Goal: Find specific fact: Find specific fact

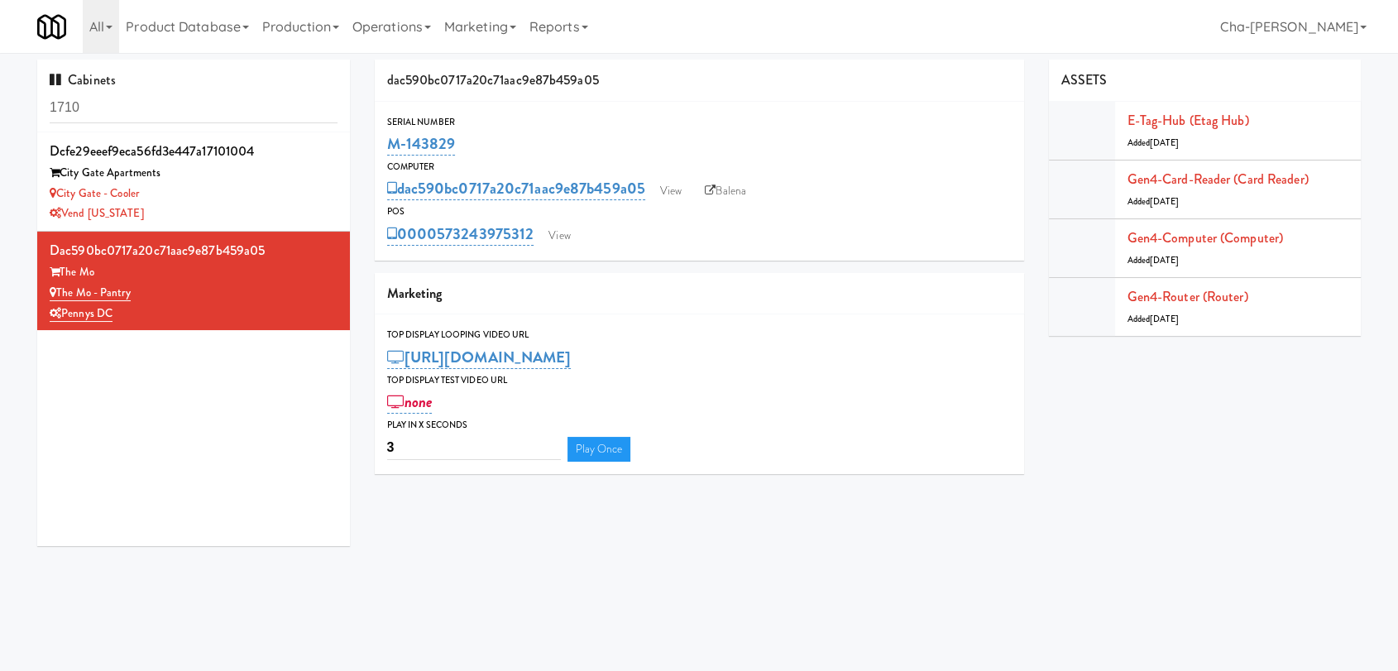
click at [116, 103] on input "1710" at bounding box center [194, 108] width 288 height 31
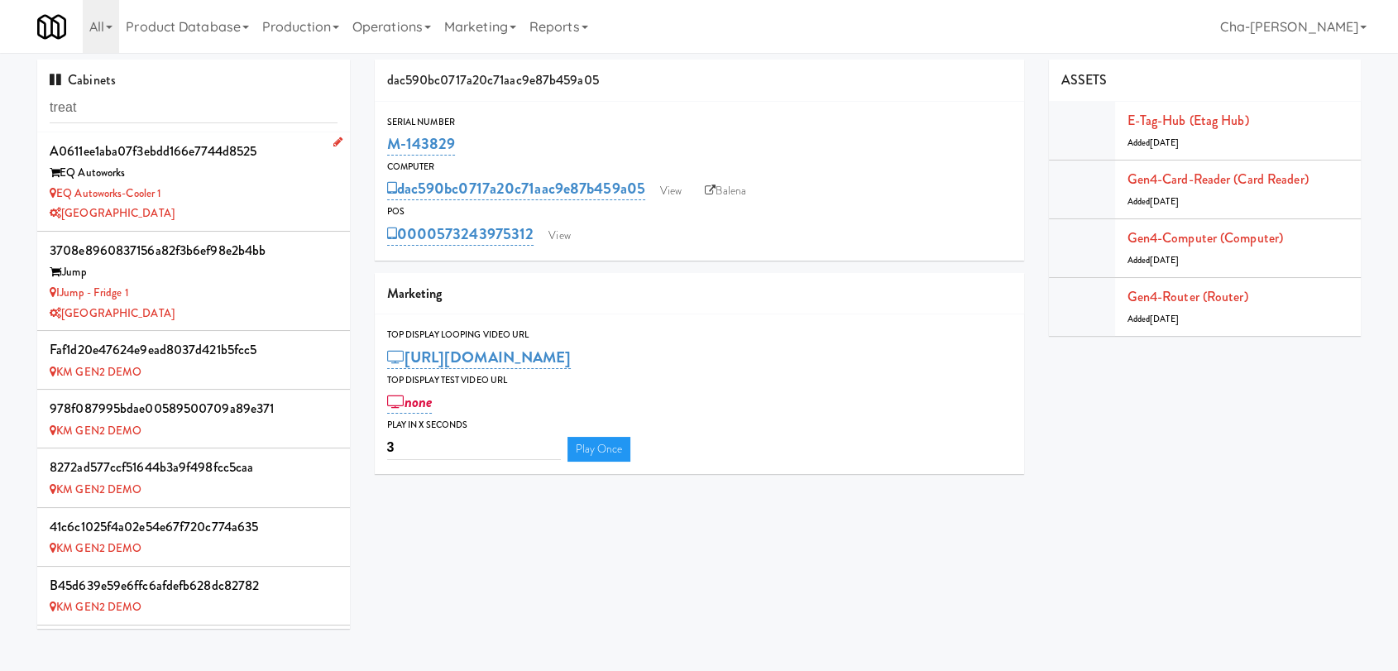
type input "treat"
click at [213, 176] on div "EQ Autoworks" at bounding box center [194, 173] width 288 height 21
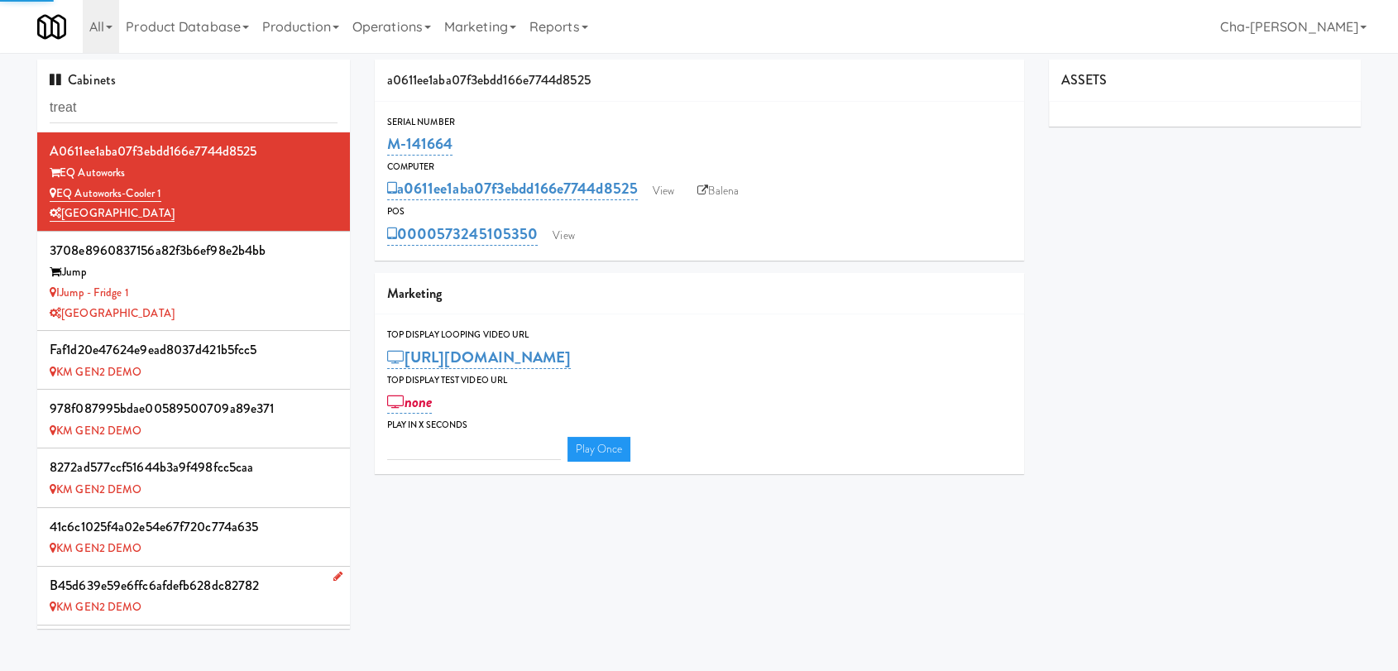
type input "3"
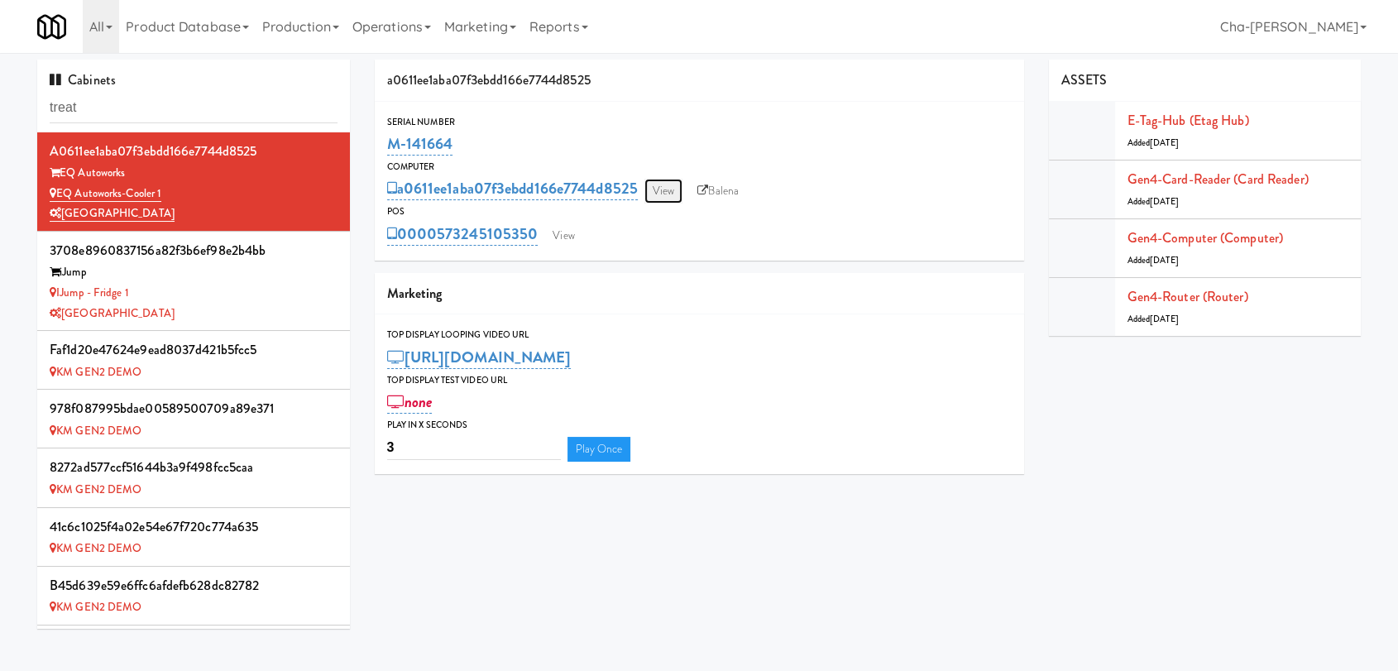
click at [678, 196] on link "View" at bounding box center [664, 191] width 38 height 25
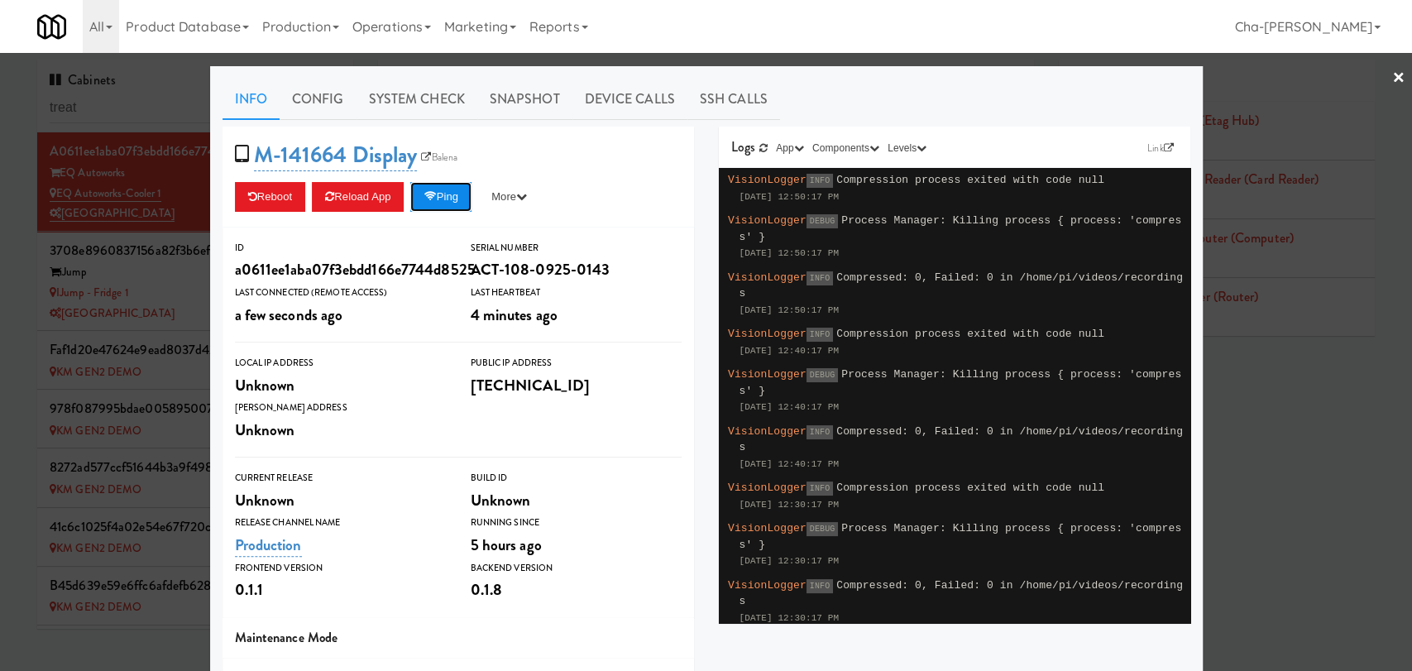
click at [439, 193] on button "Ping" at bounding box center [440, 197] width 61 height 30
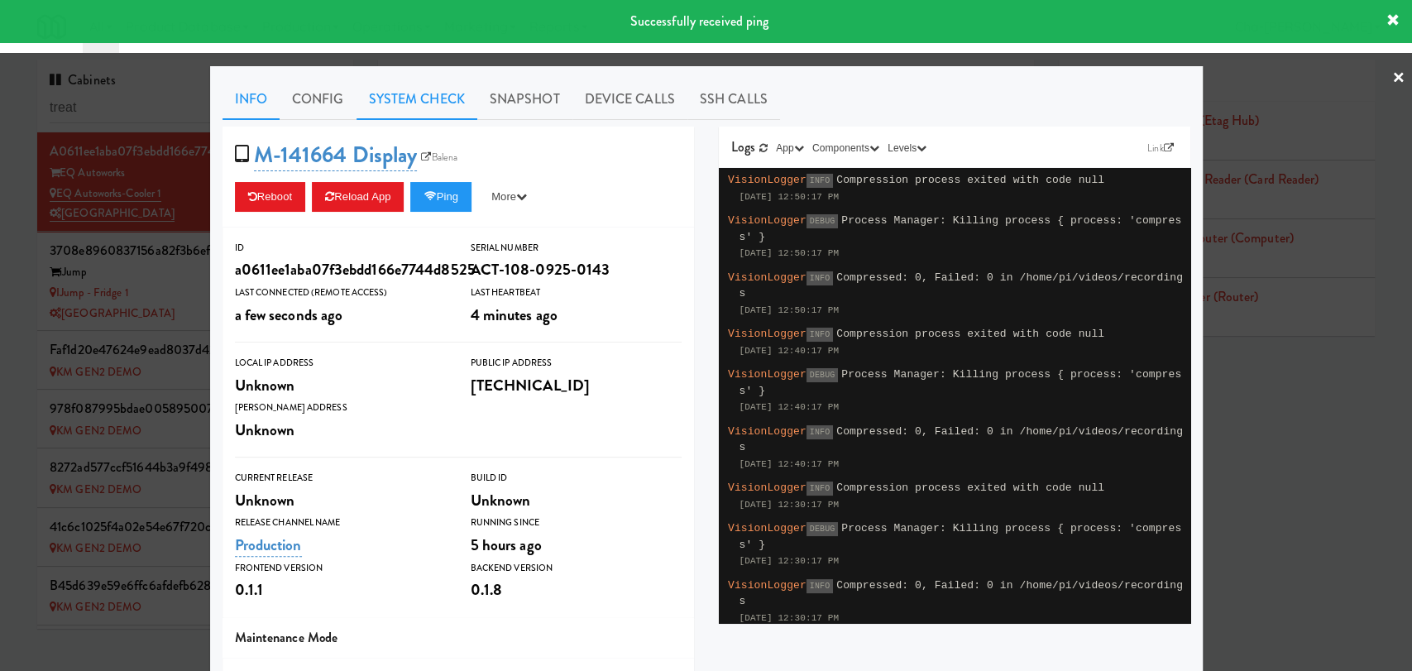
click at [423, 91] on link "System Check" at bounding box center [417, 99] width 121 height 41
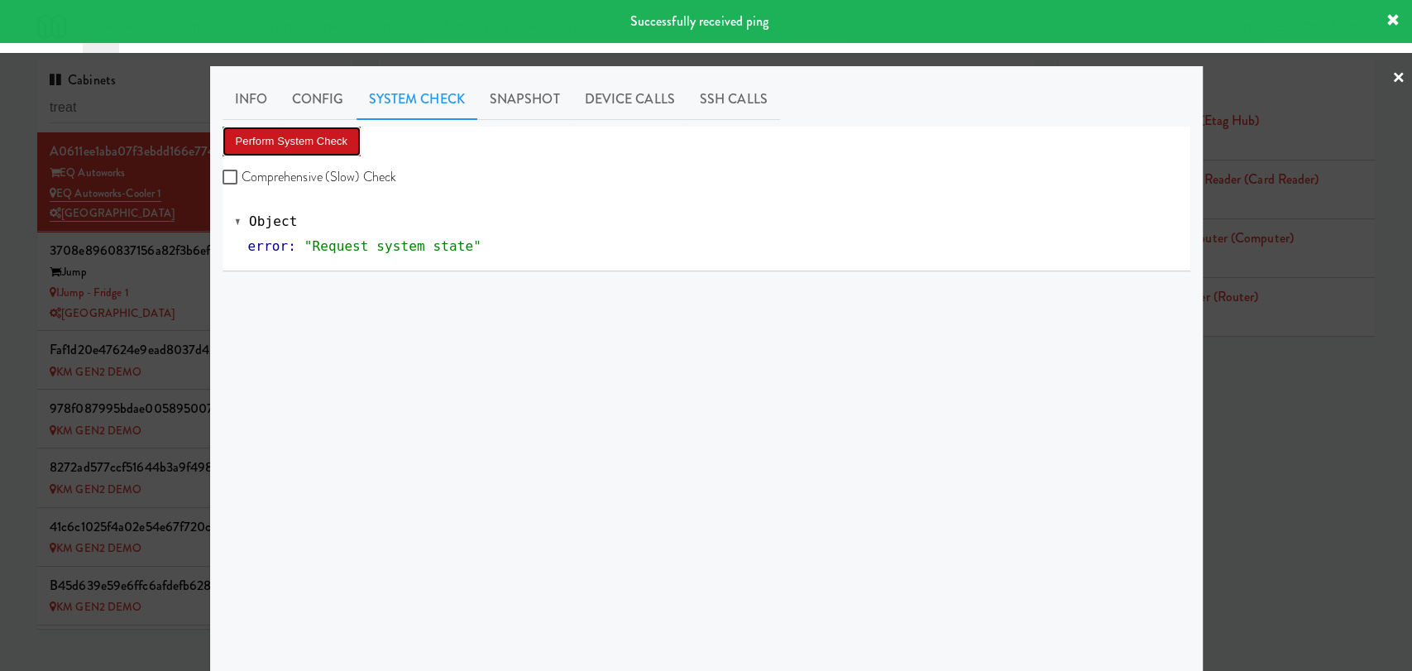
click at [271, 148] on button "Perform System Check" at bounding box center [292, 142] width 139 height 30
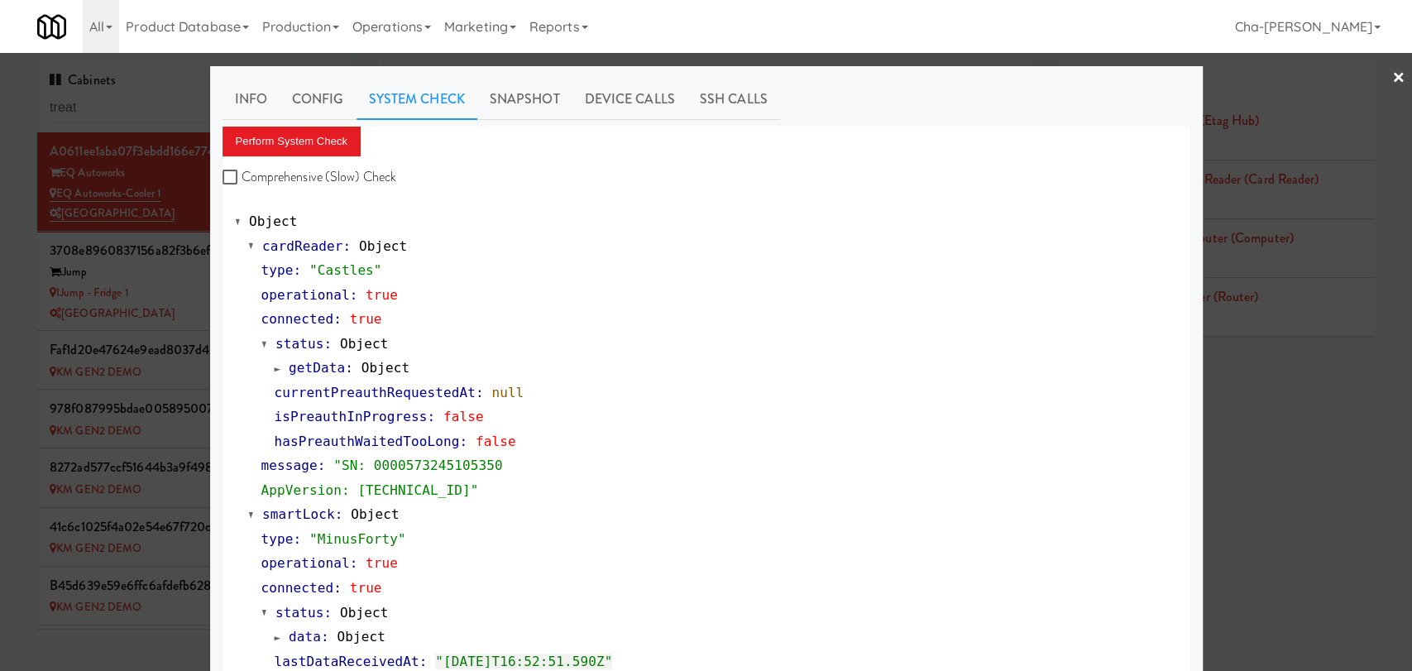
click at [1329, 441] on div at bounding box center [706, 335] width 1412 height 671
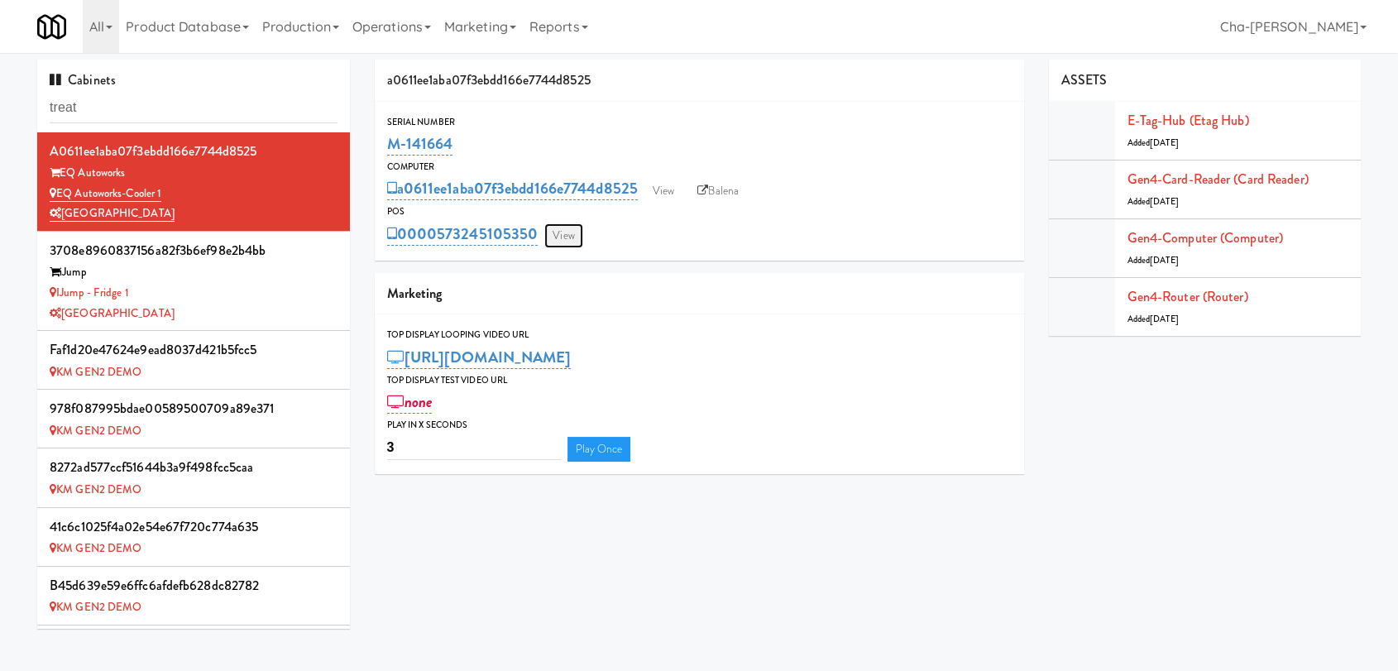
click at [558, 229] on link "View" at bounding box center [563, 235] width 38 height 25
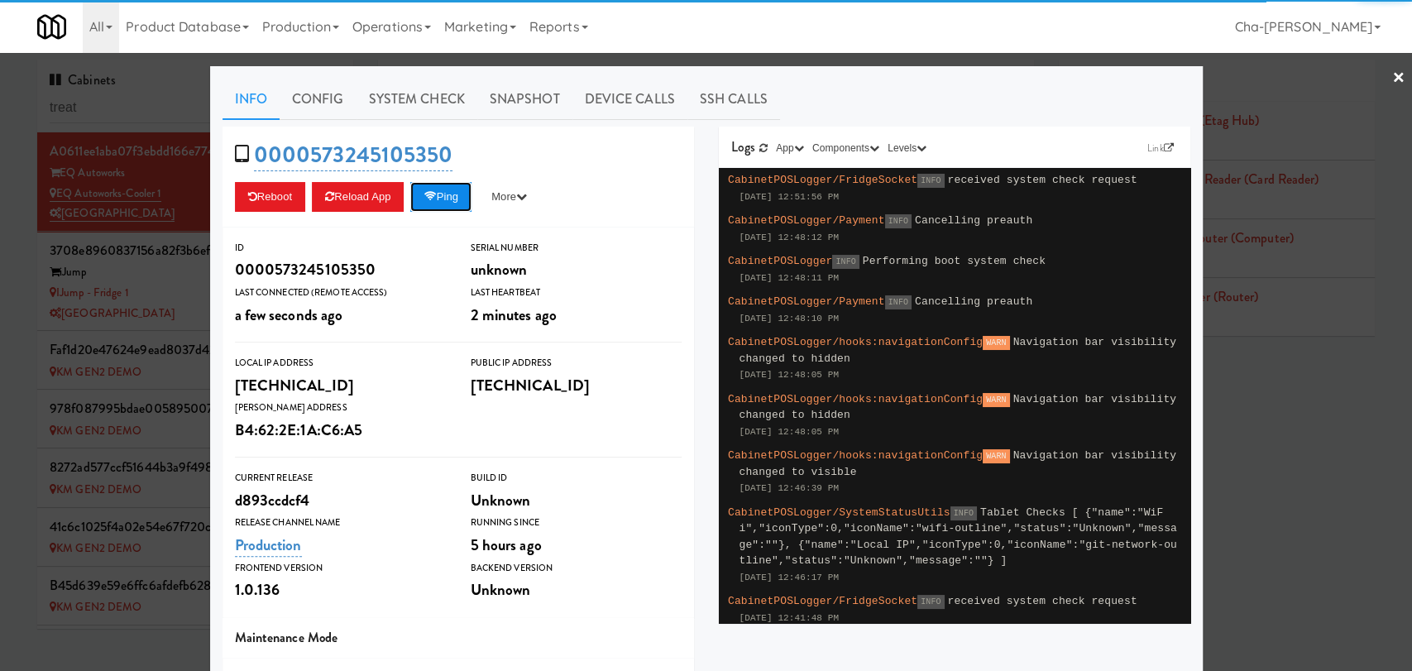
click at [442, 193] on button "Ping" at bounding box center [440, 197] width 61 height 30
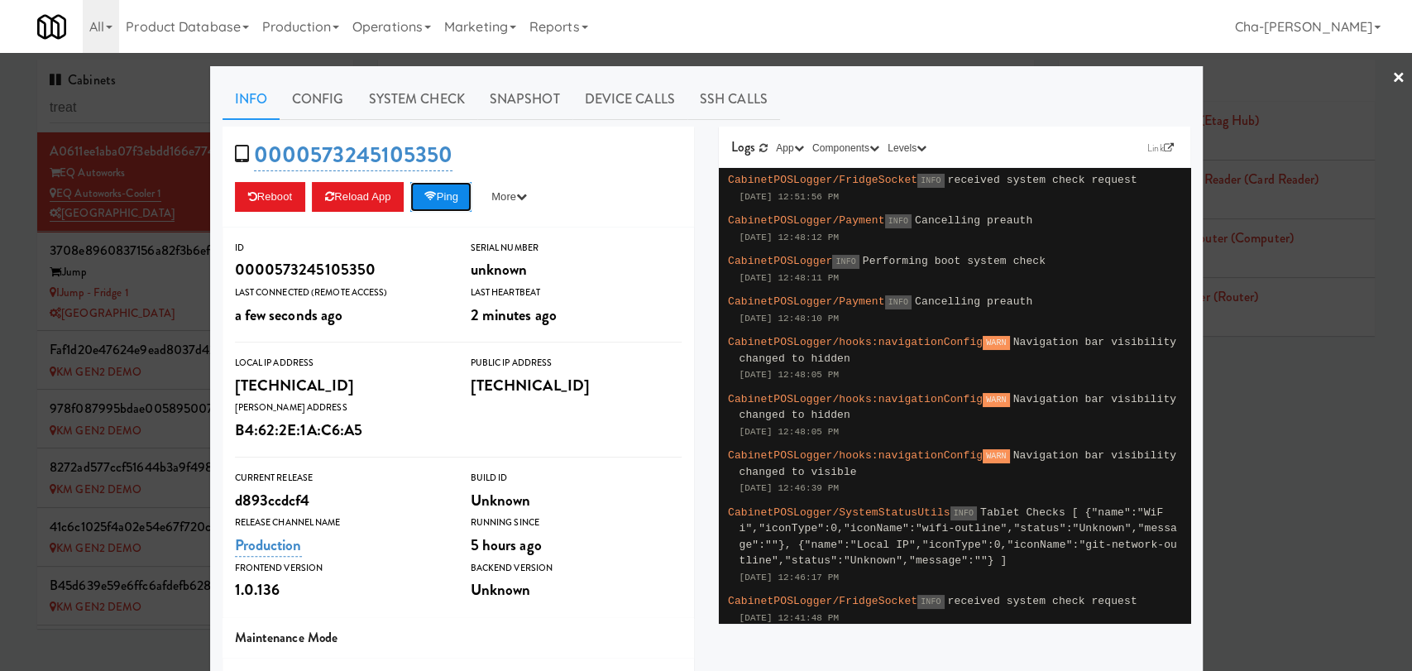
click at [446, 183] on button "Ping" at bounding box center [440, 197] width 61 height 30
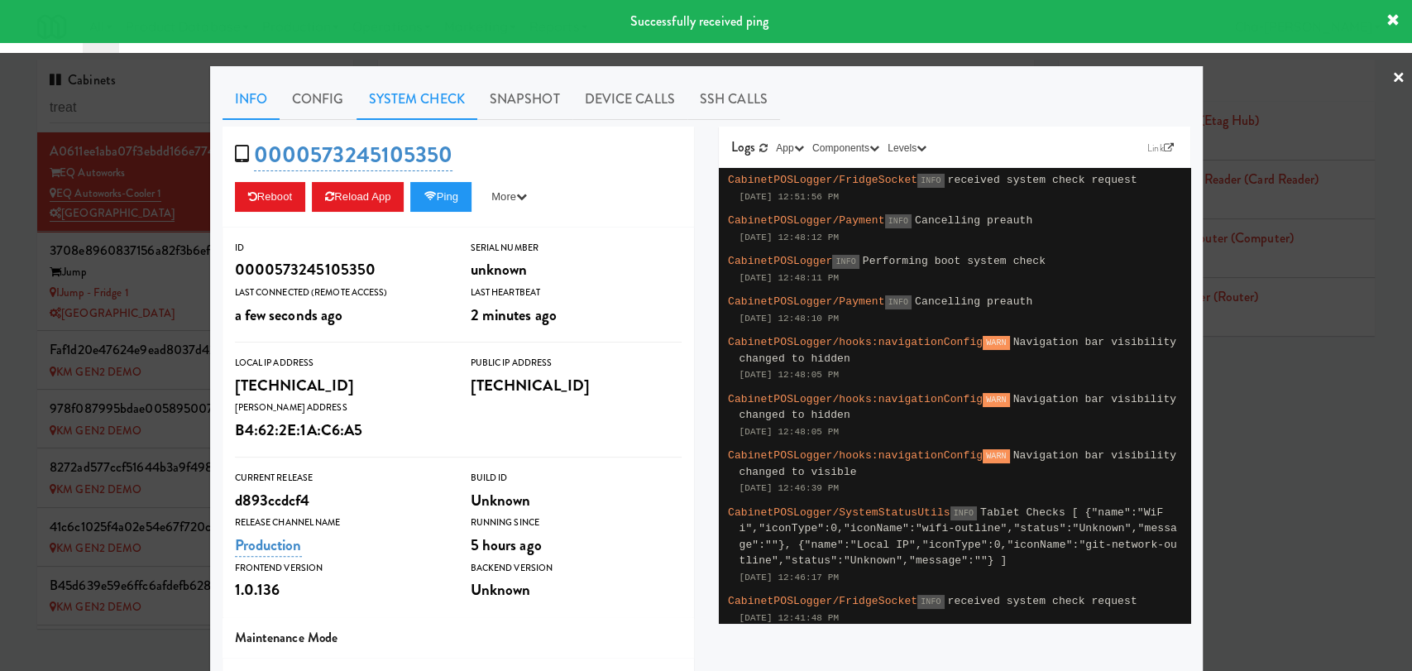
click at [392, 92] on link "System Check" at bounding box center [417, 99] width 121 height 41
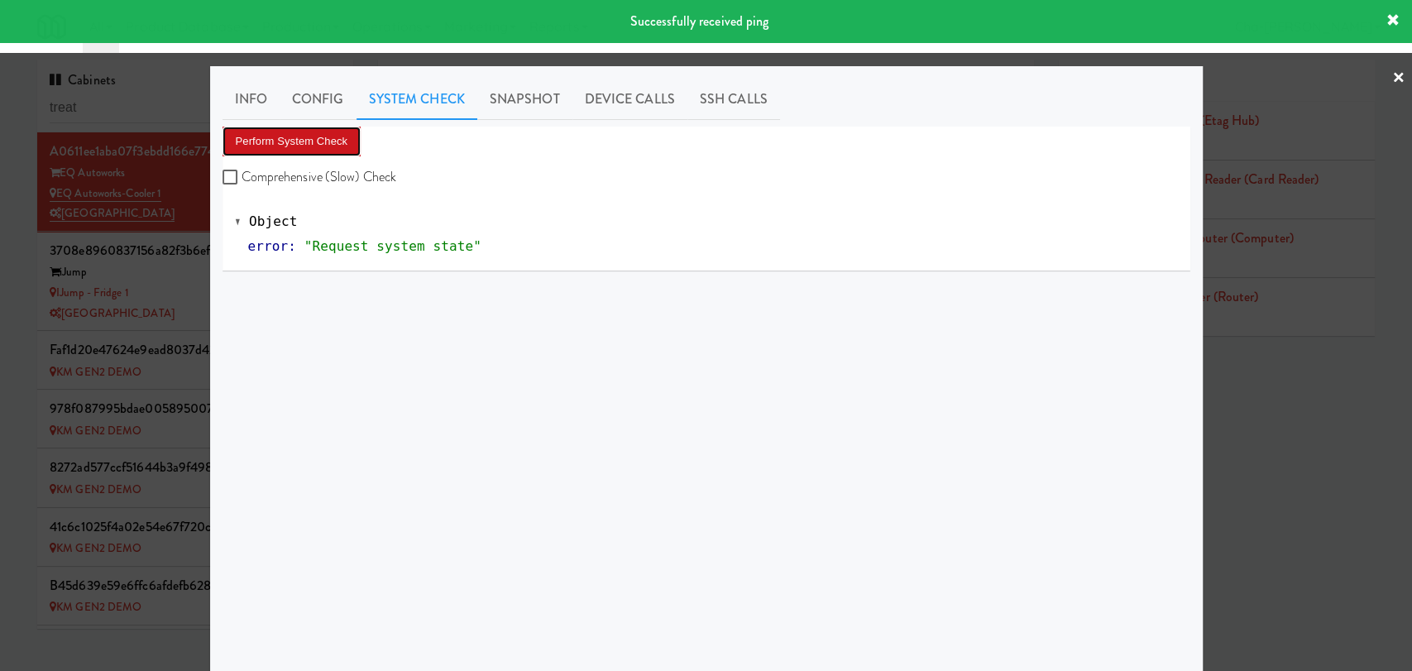
click at [292, 145] on button "Perform System Check" at bounding box center [292, 142] width 139 height 30
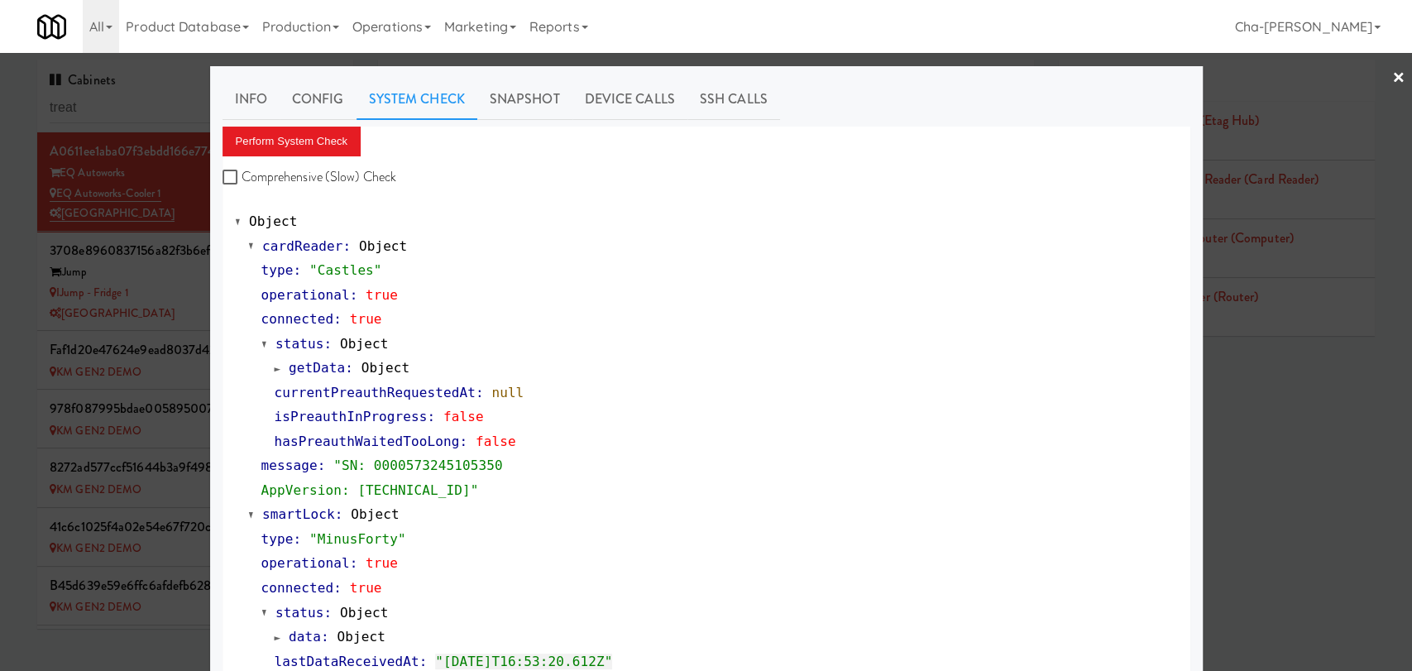
click at [1245, 394] on div at bounding box center [706, 335] width 1412 height 671
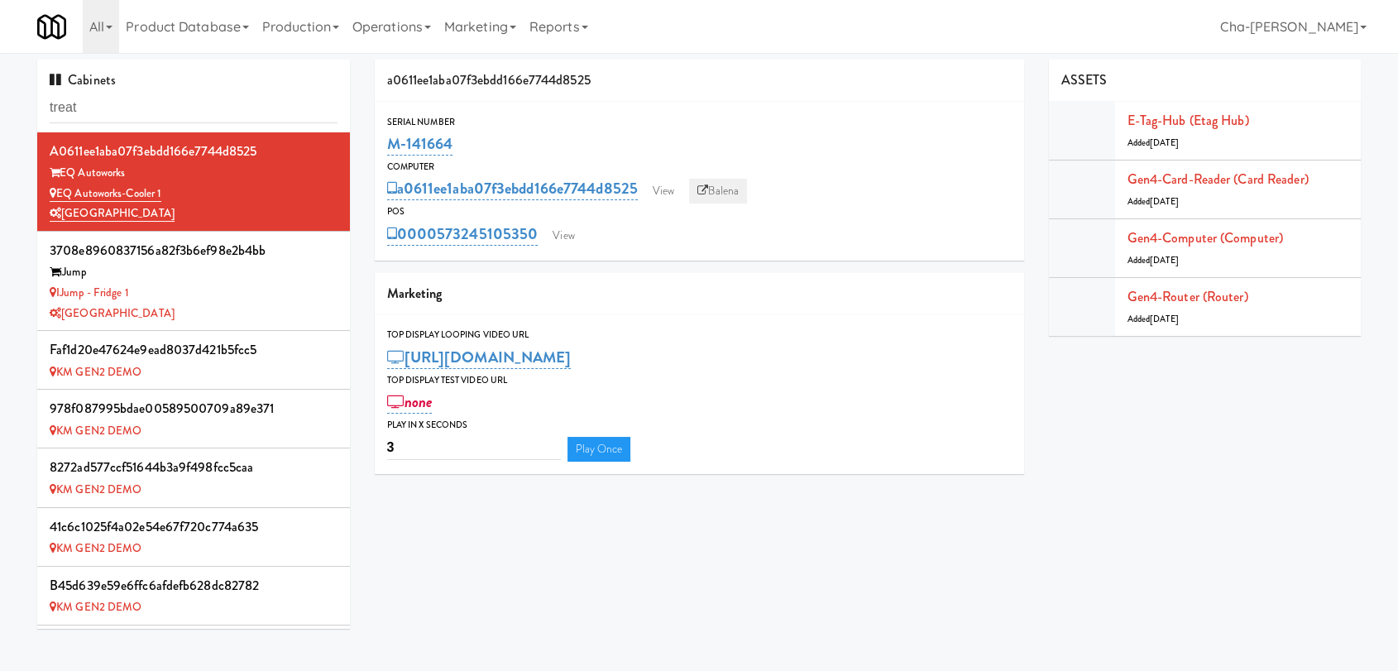
click at [746, 189] on link "Balena" at bounding box center [718, 191] width 58 height 25
drag, startPoint x: 460, startPoint y: 137, endPoint x: 381, endPoint y: 155, distance: 81.5
click at [381, 155] on div "Serial Number M-141664" at bounding box center [699, 136] width 649 height 45
copy link "M-141664"
click at [673, 189] on link "View" at bounding box center [664, 191] width 38 height 25
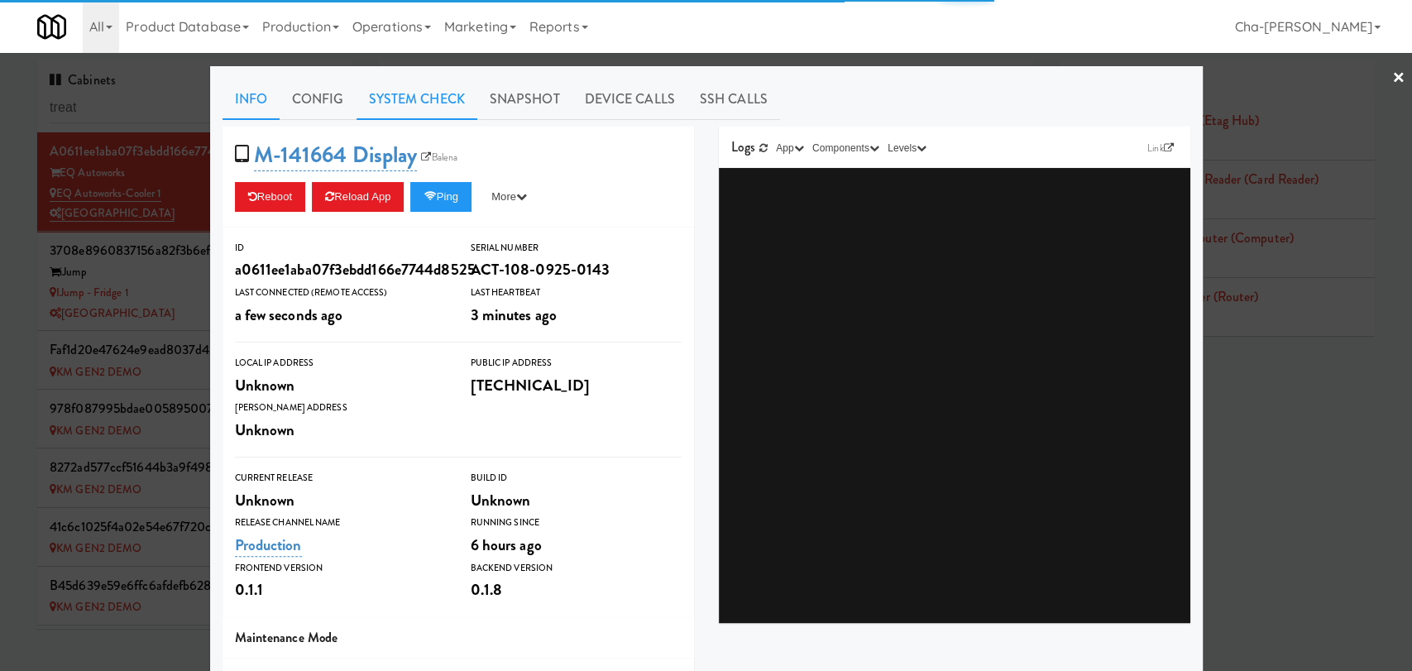
click at [423, 91] on link "System Check" at bounding box center [417, 99] width 121 height 41
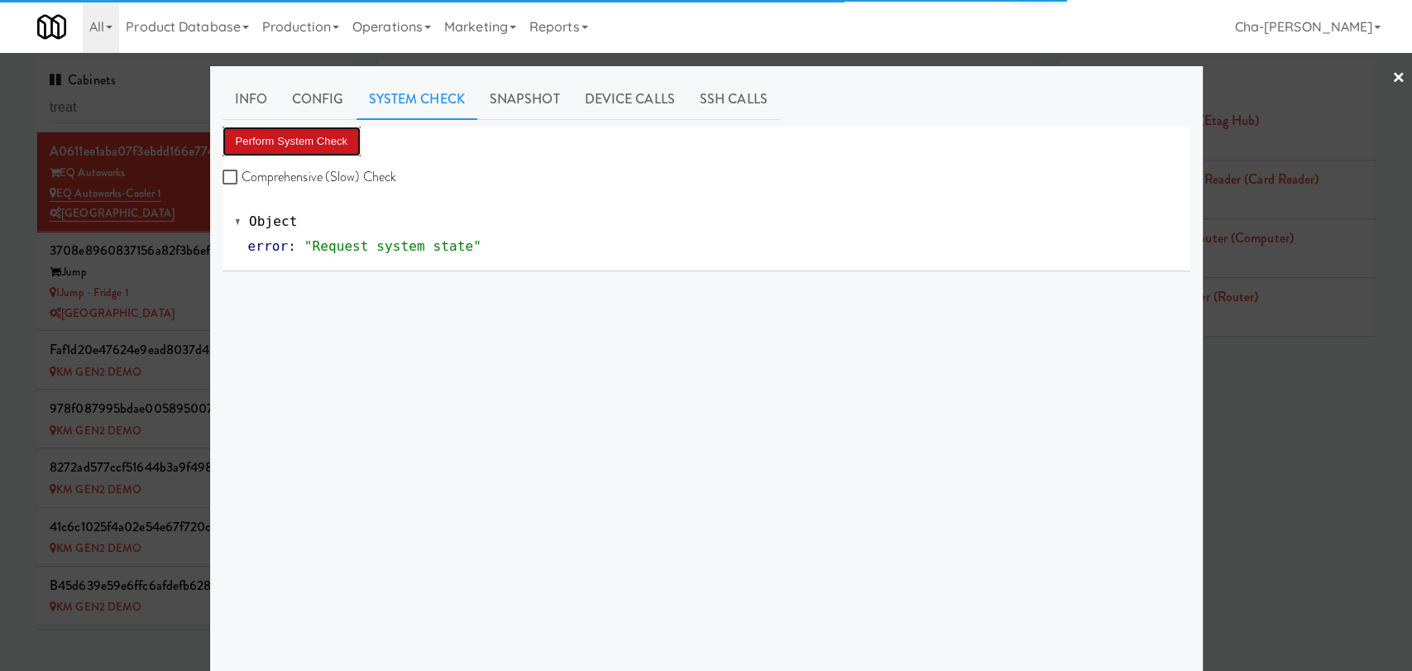
click at [325, 151] on button "Perform System Check" at bounding box center [292, 142] width 139 height 30
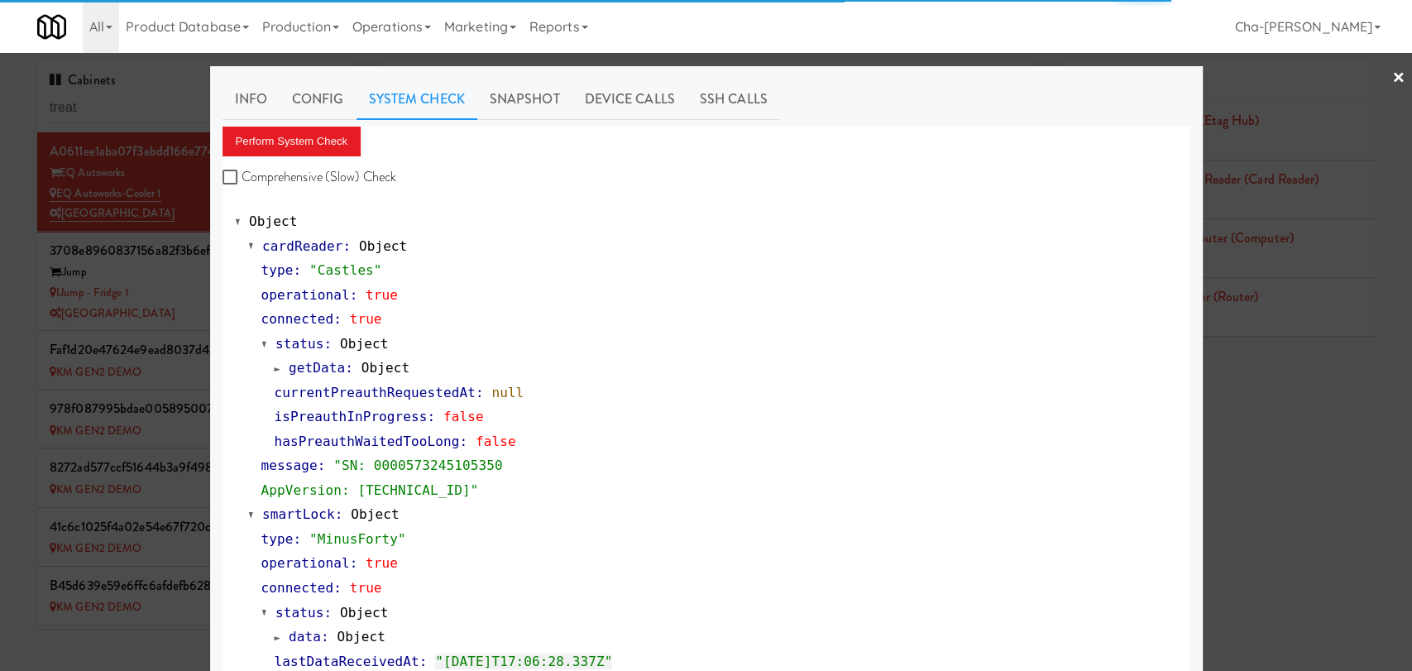
click at [242, 179] on label "Comprehensive (Slow) Check" at bounding box center [310, 177] width 175 height 25
click at [242, 179] on input "Comprehensive (Slow) Check" at bounding box center [232, 177] width 19 height 13
checkbox input "true"
click at [284, 141] on button "Perform System Check" at bounding box center [292, 142] width 139 height 30
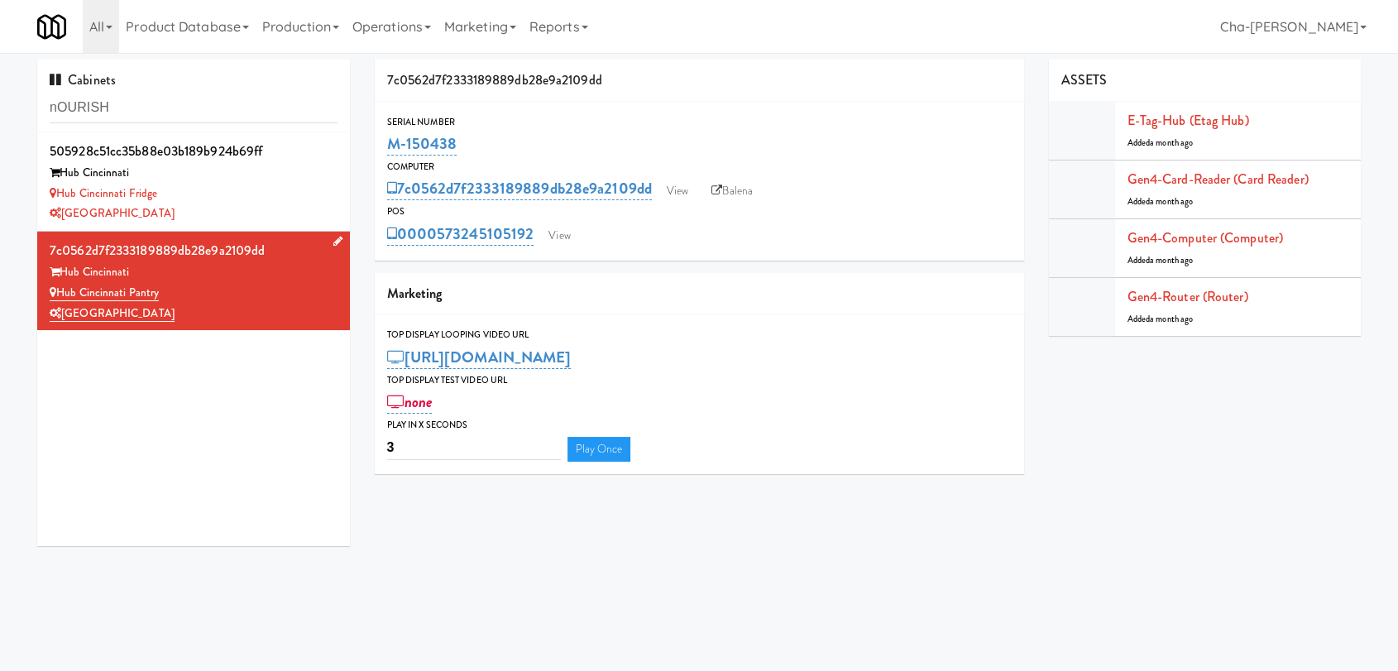
click at [289, 286] on div "Hub Cincinnati Pantry" at bounding box center [194, 293] width 288 height 21
drag, startPoint x: 535, startPoint y: 242, endPoint x: 443, endPoint y: 255, distance: 93.5
click at [443, 255] on div "Serial Number M-150438 Computer 7c0562d7f2333189889db28e9a2109dd View Balena PO…" at bounding box center [699, 181] width 649 height 159
copy link "573245105192"
click at [687, 191] on link "View" at bounding box center [678, 191] width 38 height 25
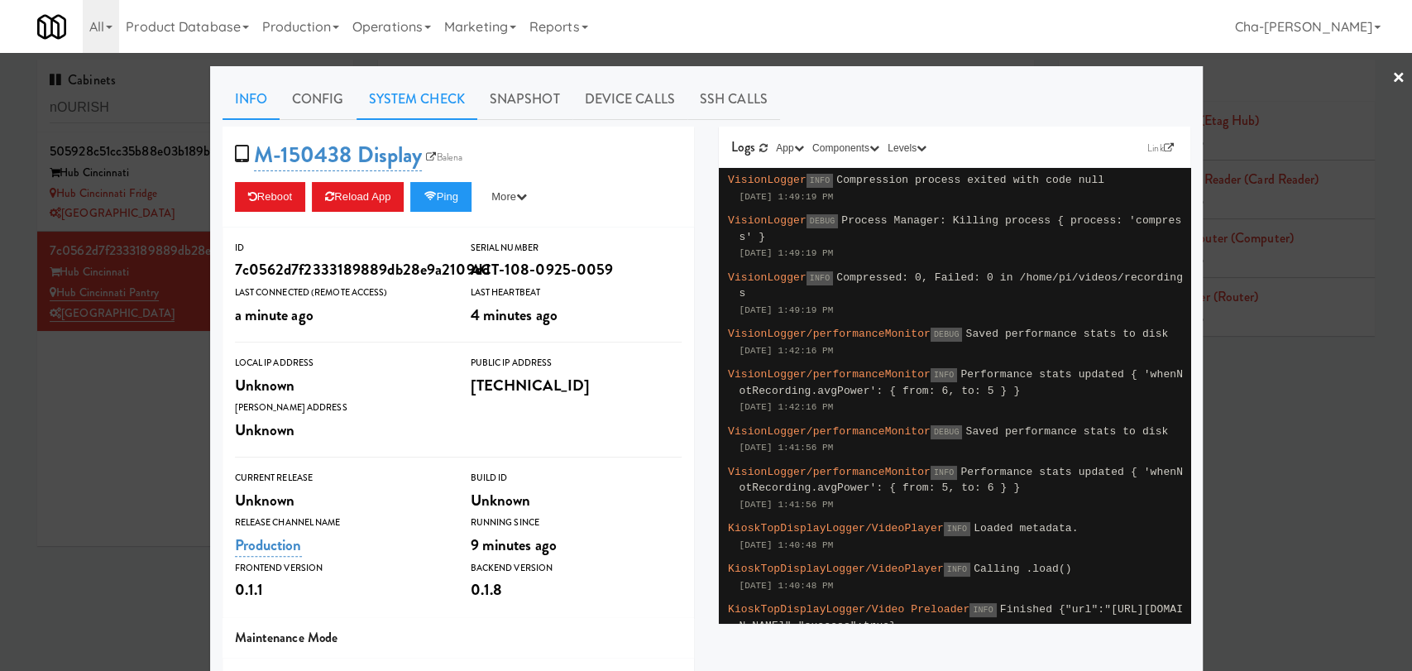
click at [403, 100] on link "System Check" at bounding box center [417, 99] width 121 height 41
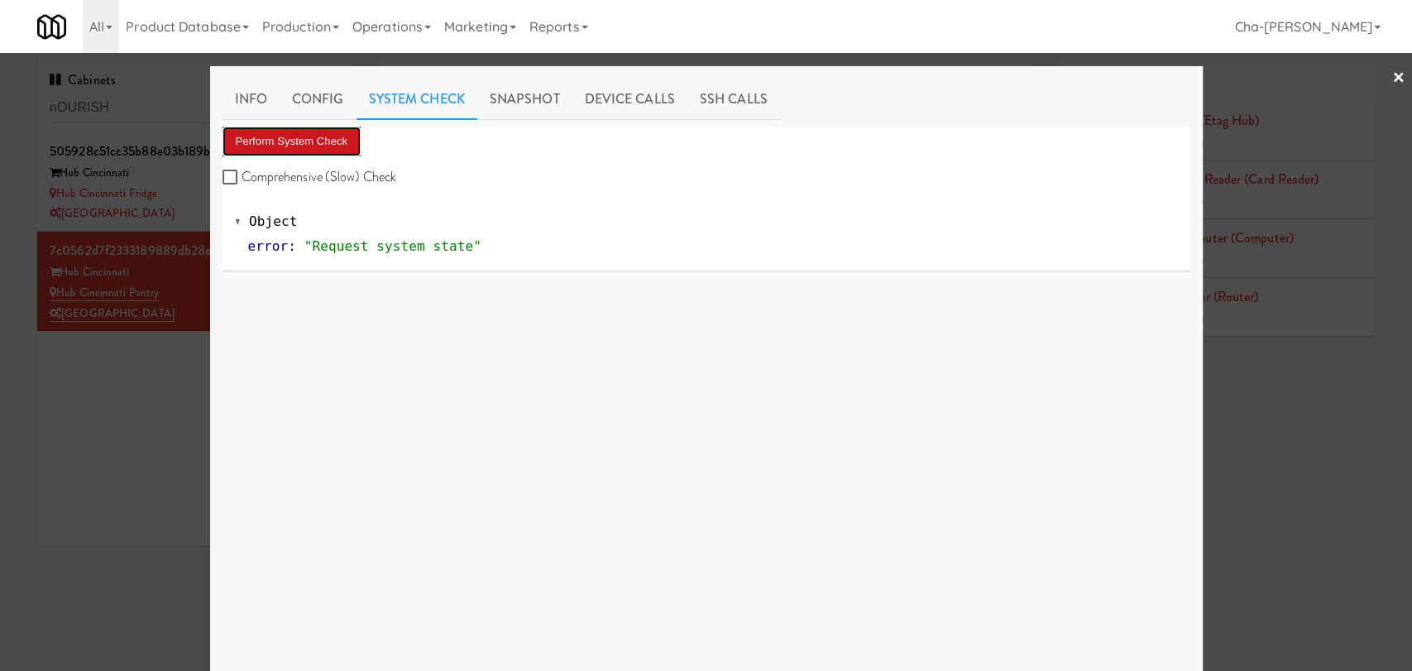
click at [317, 138] on button "Perform System Check" at bounding box center [292, 142] width 139 height 30
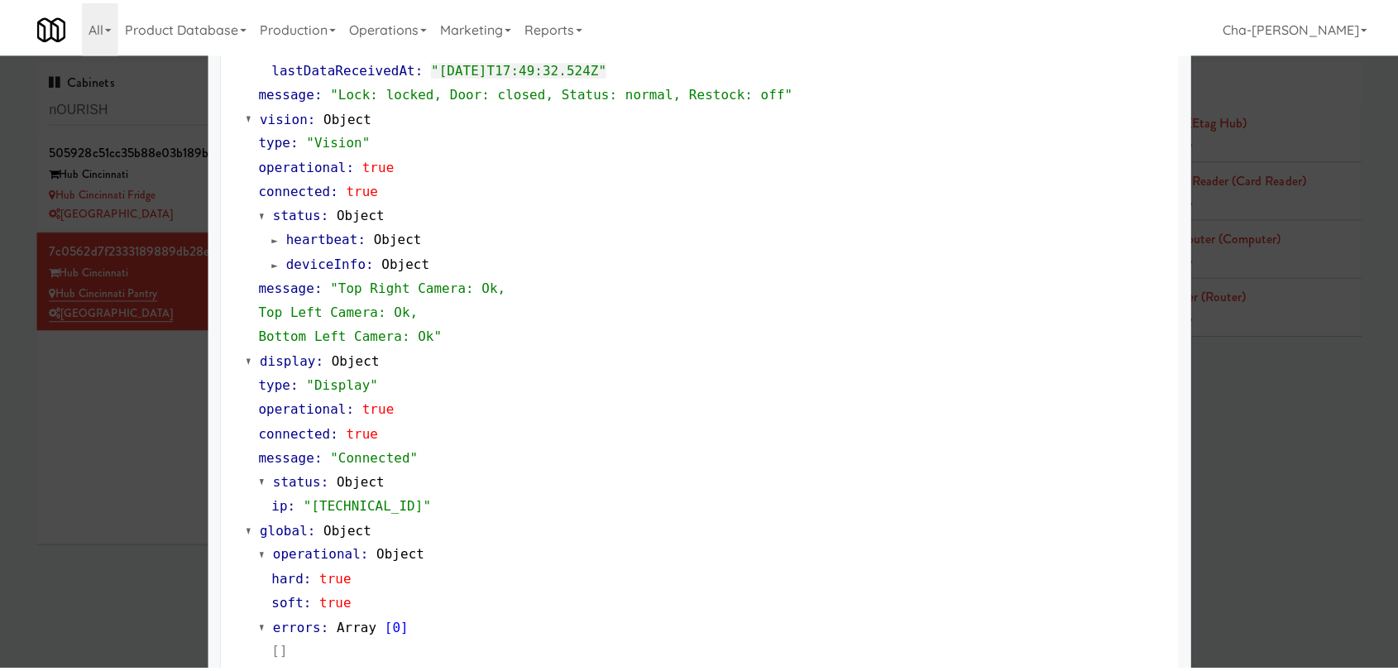
scroll to position [614, 0]
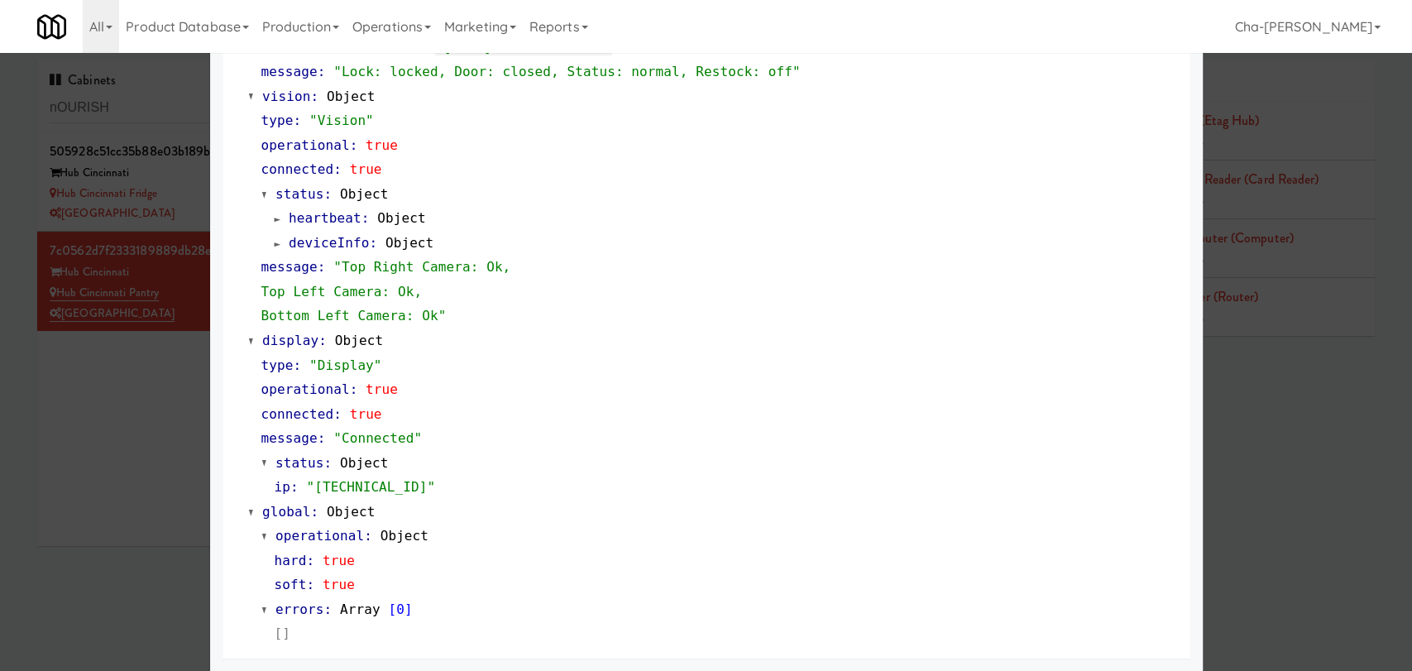
click at [172, 410] on div at bounding box center [706, 335] width 1412 height 671
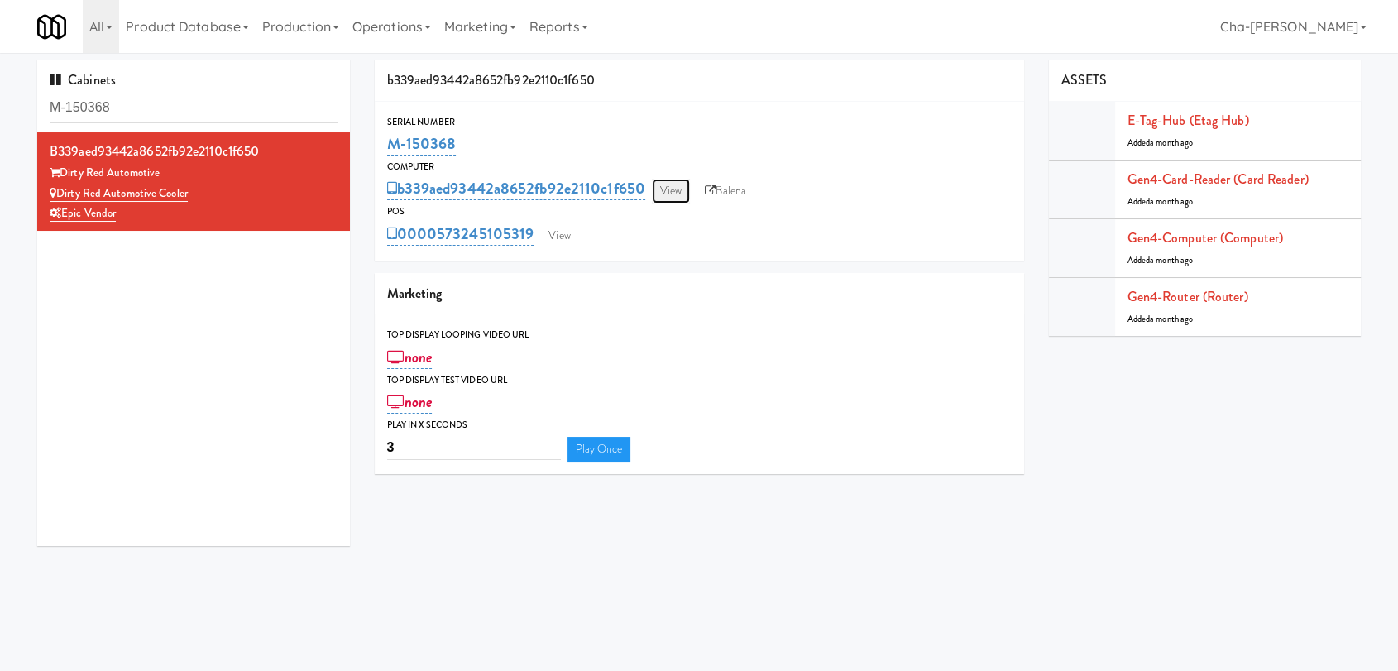
click at [664, 194] on link "View" at bounding box center [671, 191] width 38 height 25
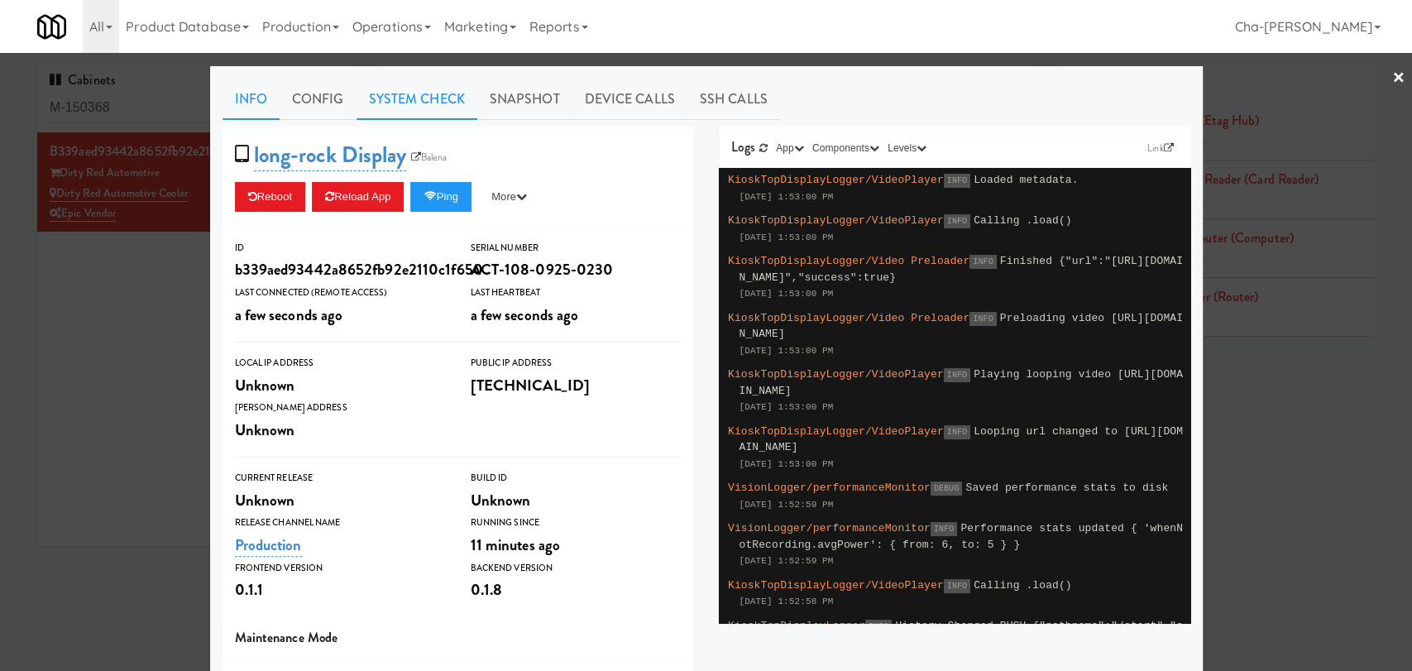
click at [419, 94] on link "System Check" at bounding box center [417, 99] width 121 height 41
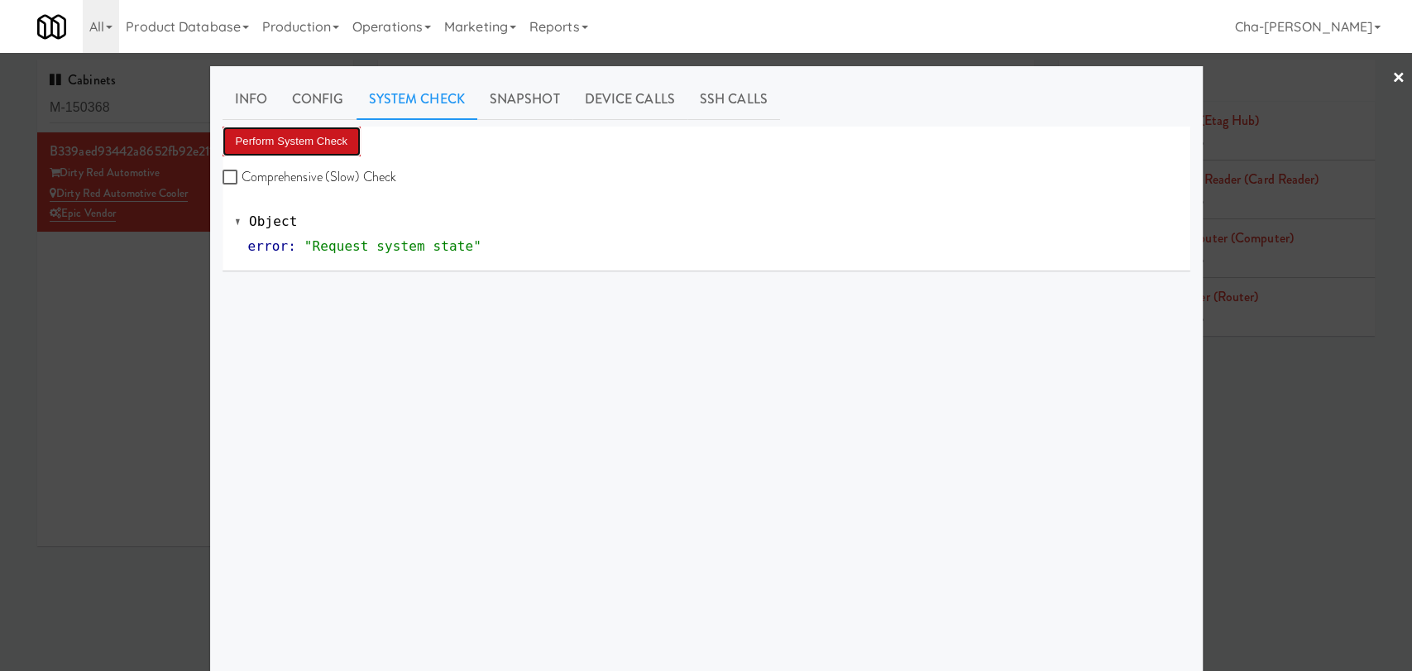
click at [350, 135] on button "Perform System Check" at bounding box center [292, 142] width 139 height 30
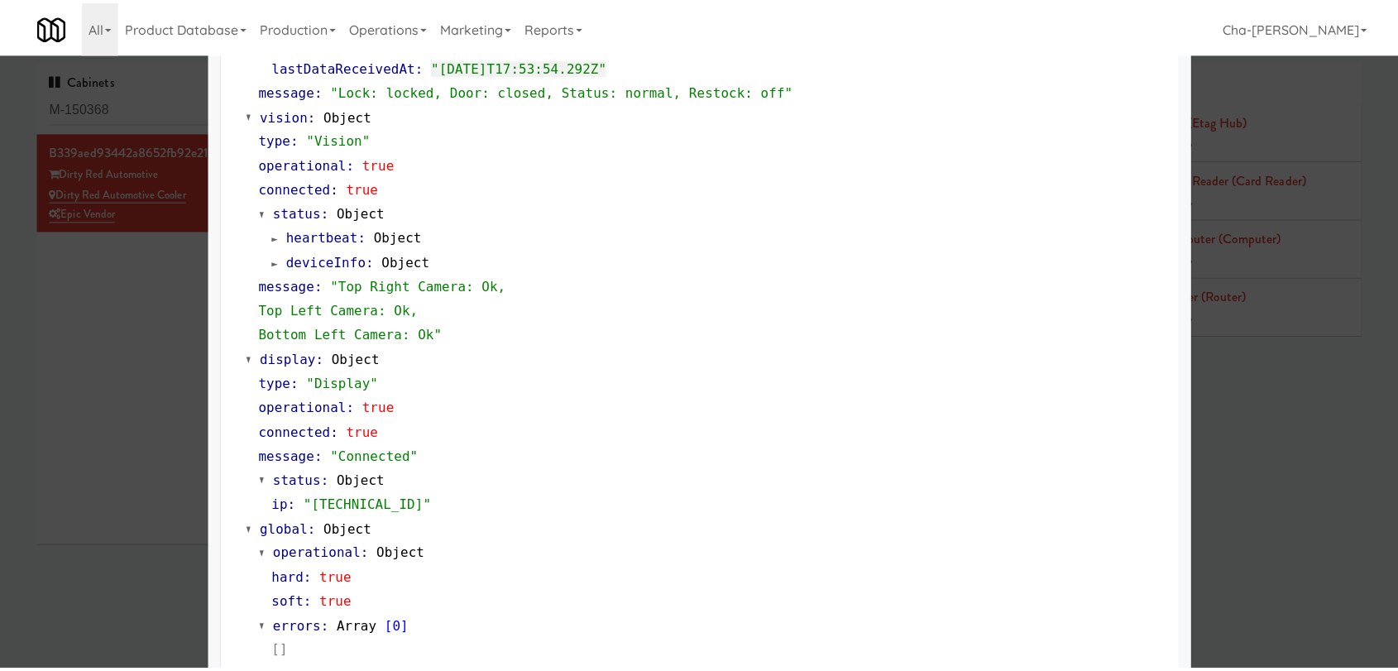
scroll to position [614, 0]
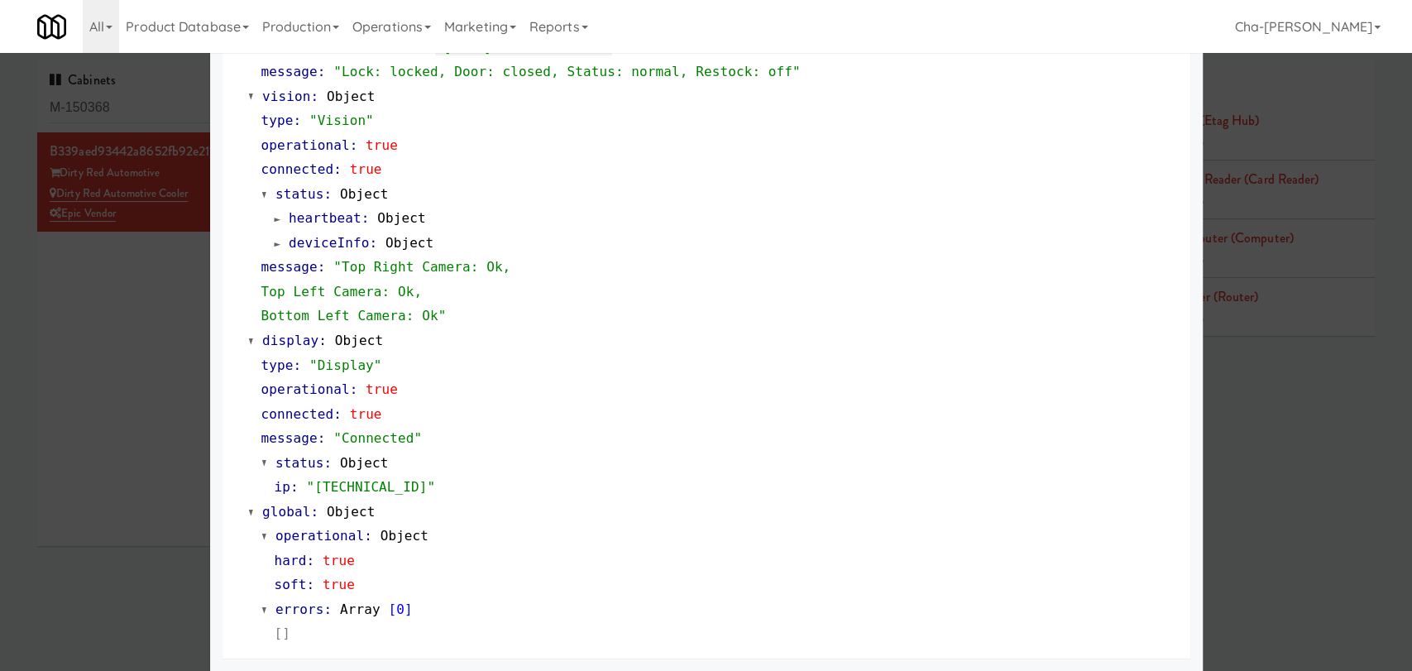
click at [146, 462] on div at bounding box center [706, 335] width 1412 height 671
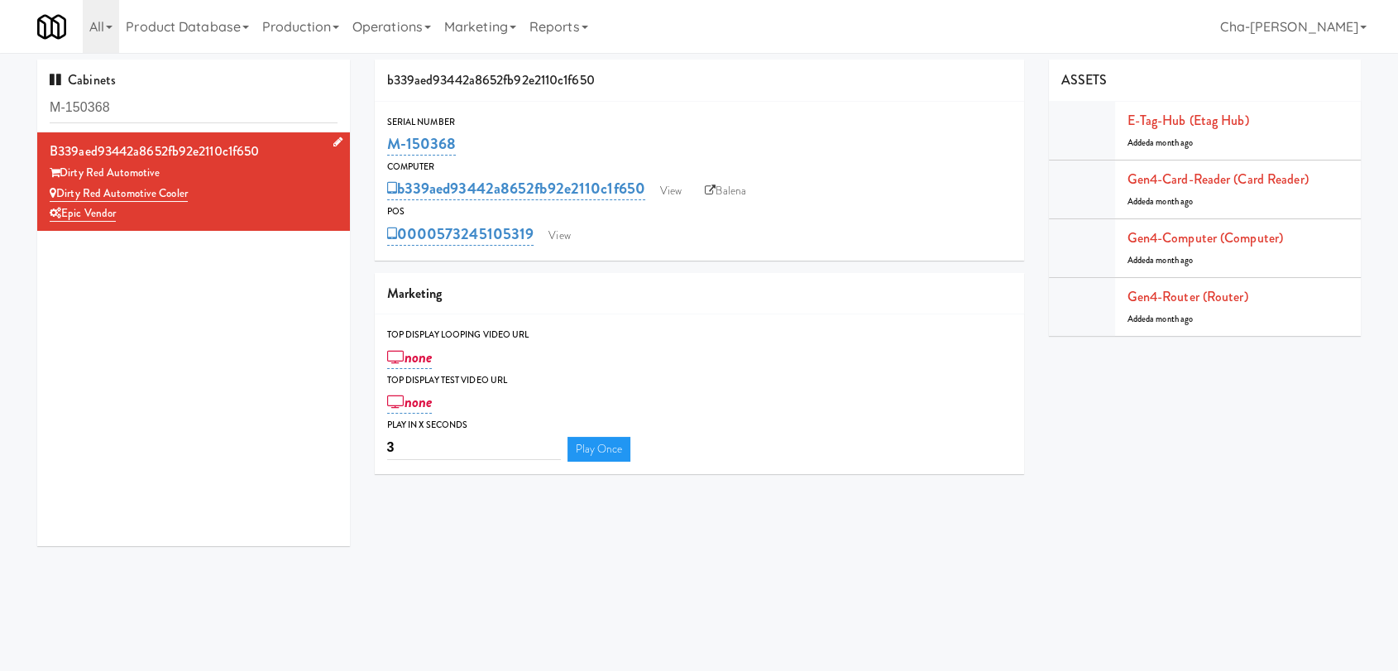
drag, startPoint x: 191, startPoint y: 193, endPoint x: 58, endPoint y: 194, distance: 133.2
click at [58, 194] on div "Dirty Red Automotive Cooler" at bounding box center [194, 194] width 288 height 21
copy link "Dirty Red Automotive Cooler"
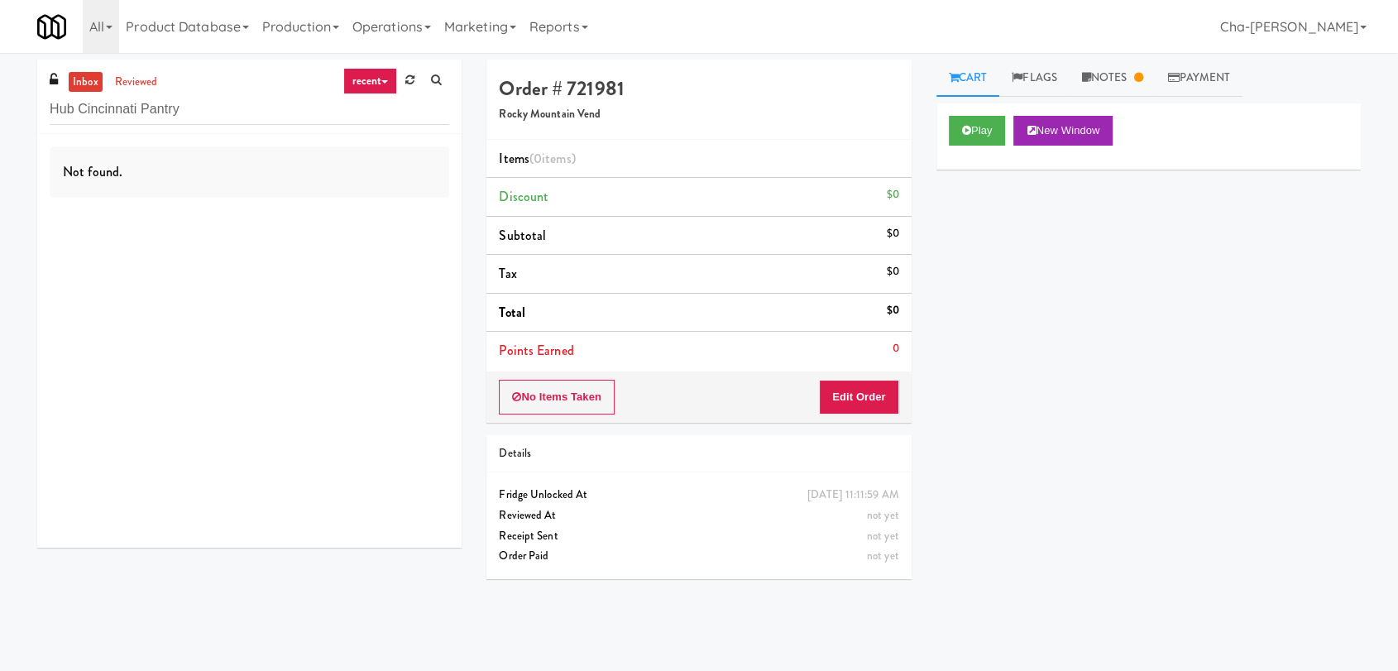
click at [235, 113] on input "Hub Cincinnati Pantry" at bounding box center [250, 109] width 400 height 31
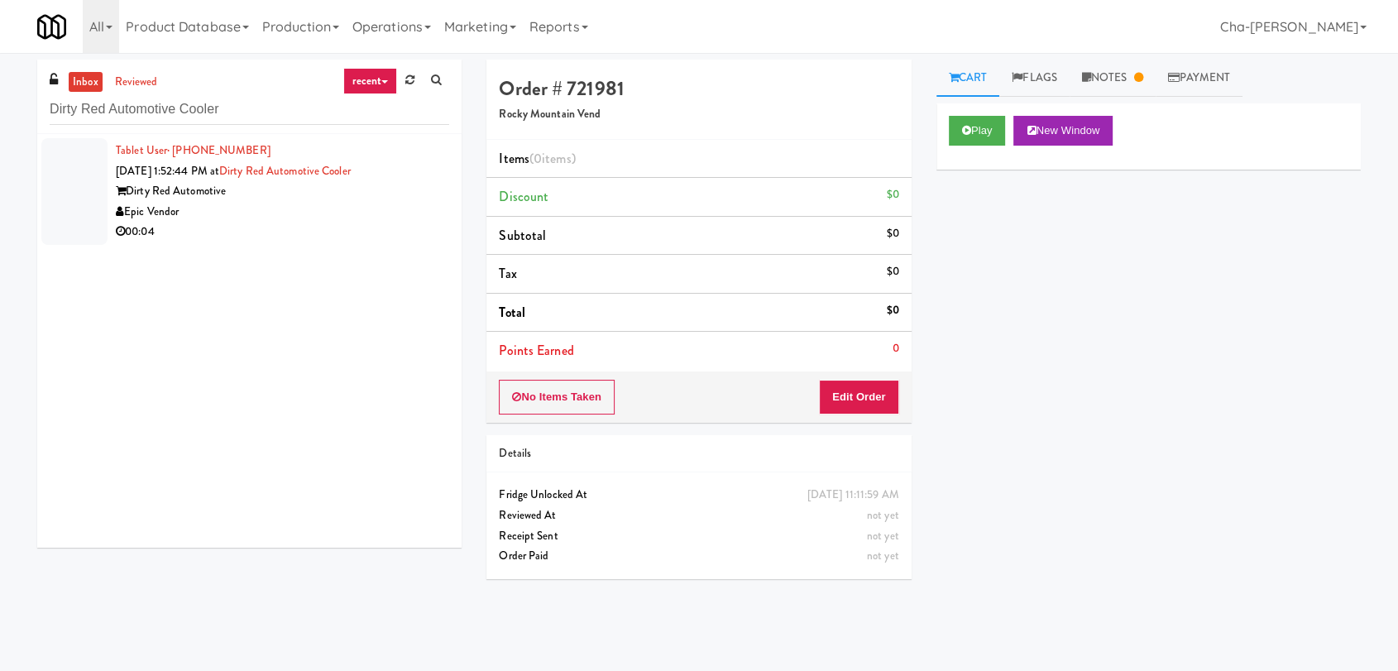
type input "Dirty Red Automotive Cooler"
click at [352, 208] on div "Epic Vendor" at bounding box center [282, 212] width 333 height 21
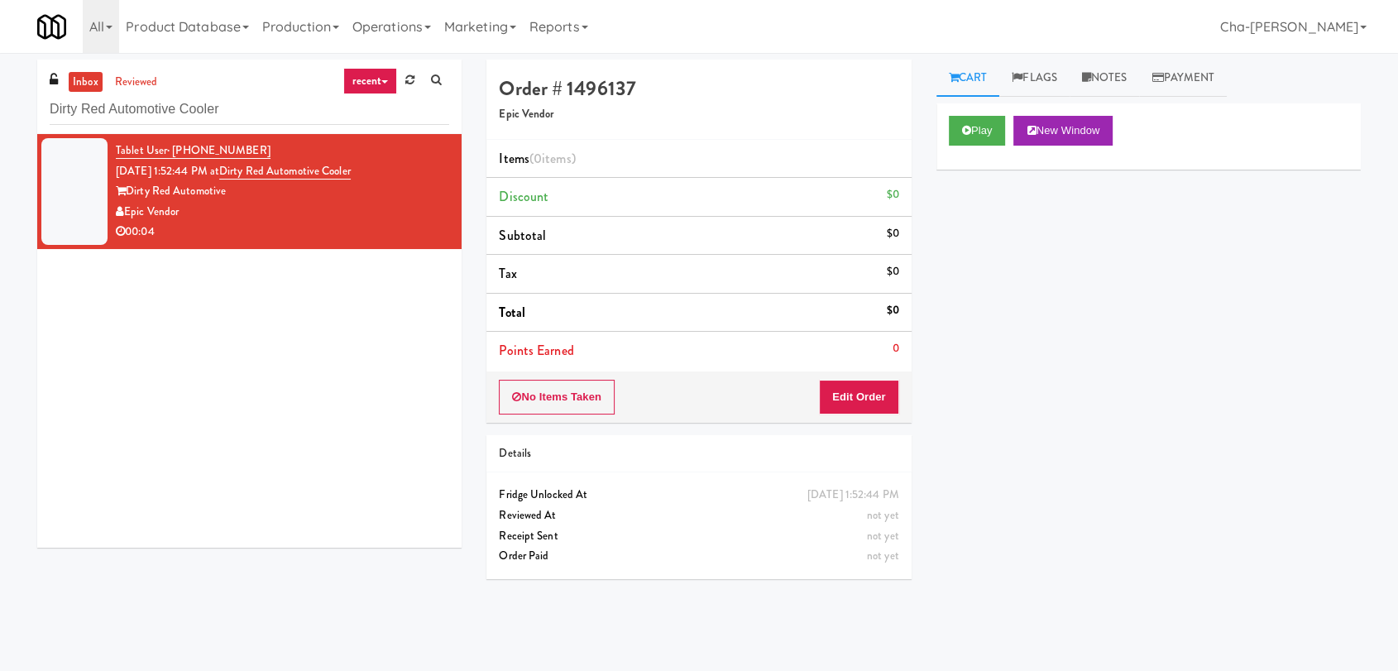
click at [374, 180] on div "Tablet User · (561) 490-3220 Sep 2, 2025 1:52:44 PM at Dirty Red Automotive Coo…" at bounding box center [282, 192] width 333 height 102
click at [977, 136] on button "Play" at bounding box center [977, 131] width 57 height 30
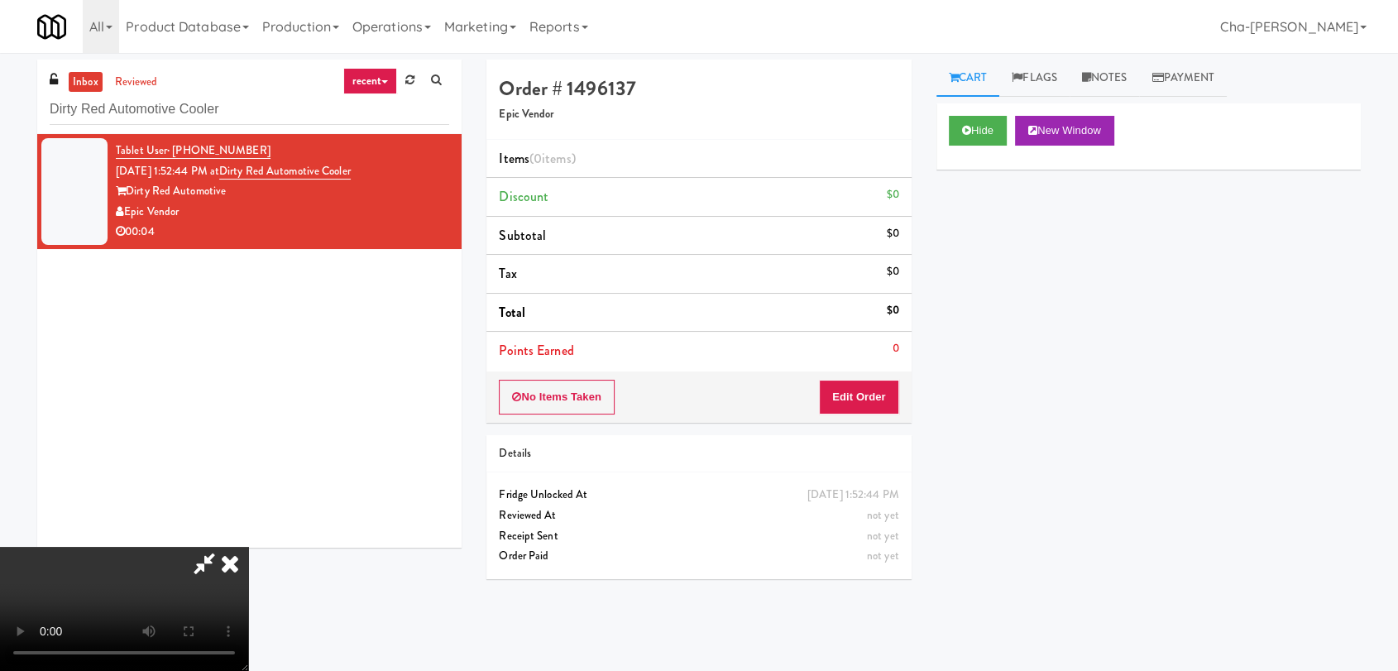
click at [248, 547] on icon at bounding box center [230, 563] width 36 height 33
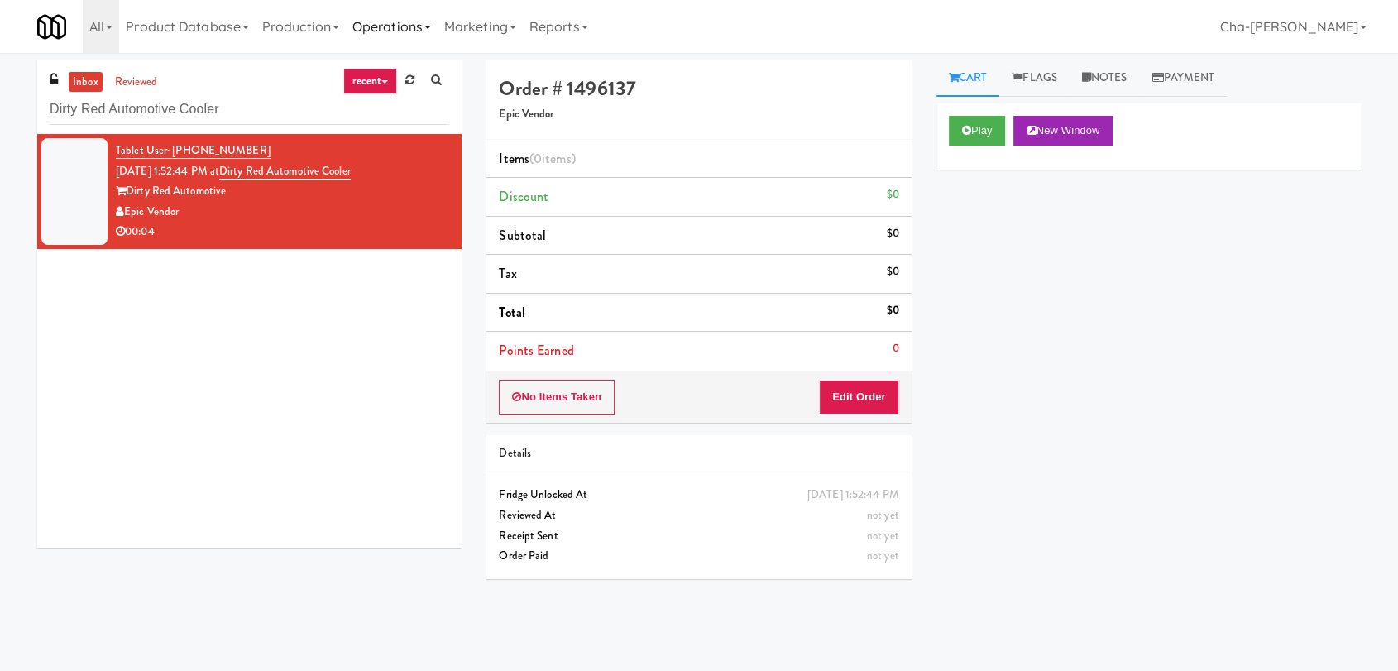
click at [379, 25] on link "Operations" at bounding box center [392, 26] width 92 height 53
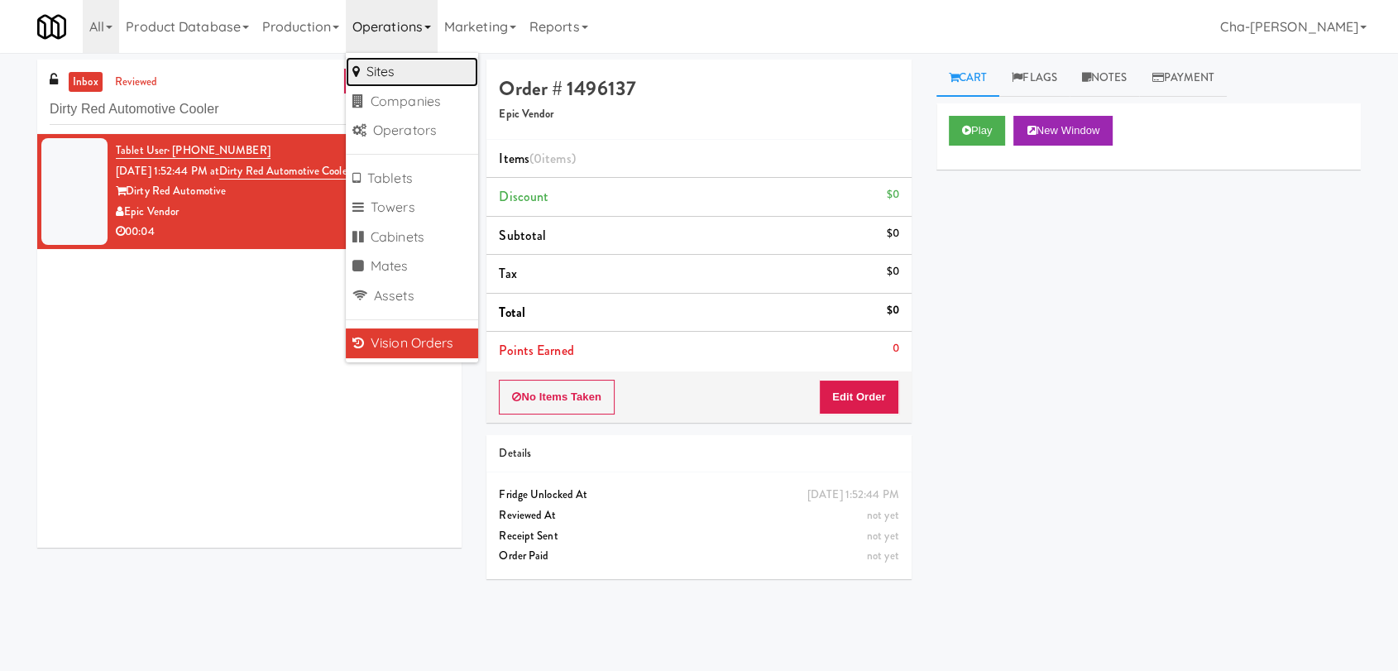
click at [391, 68] on link "Sites" at bounding box center [412, 72] width 132 height 30
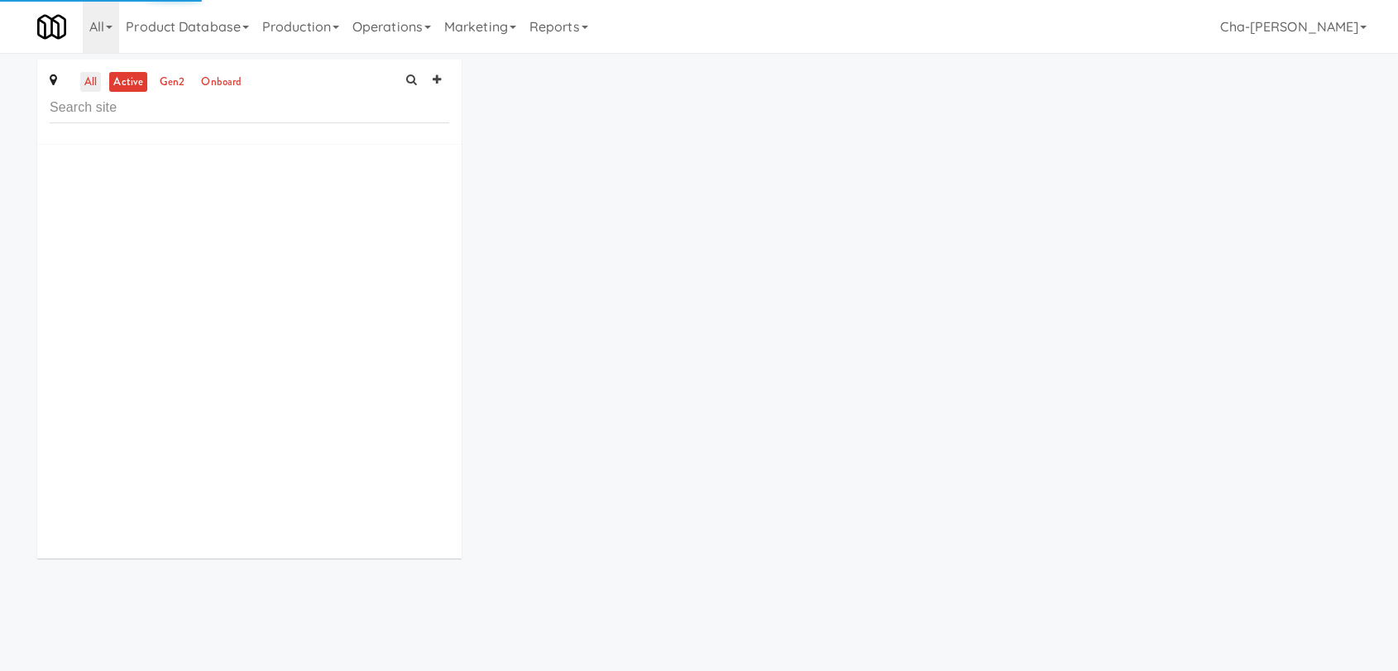
click at [98, 84] on link "all" at bounding box center [90, 82] width 21 height 21
click at [119, 115] on input "text" at bounding box center [250, 108] width 400 height 31
paste input "Dirty Red Automotive Cooler"
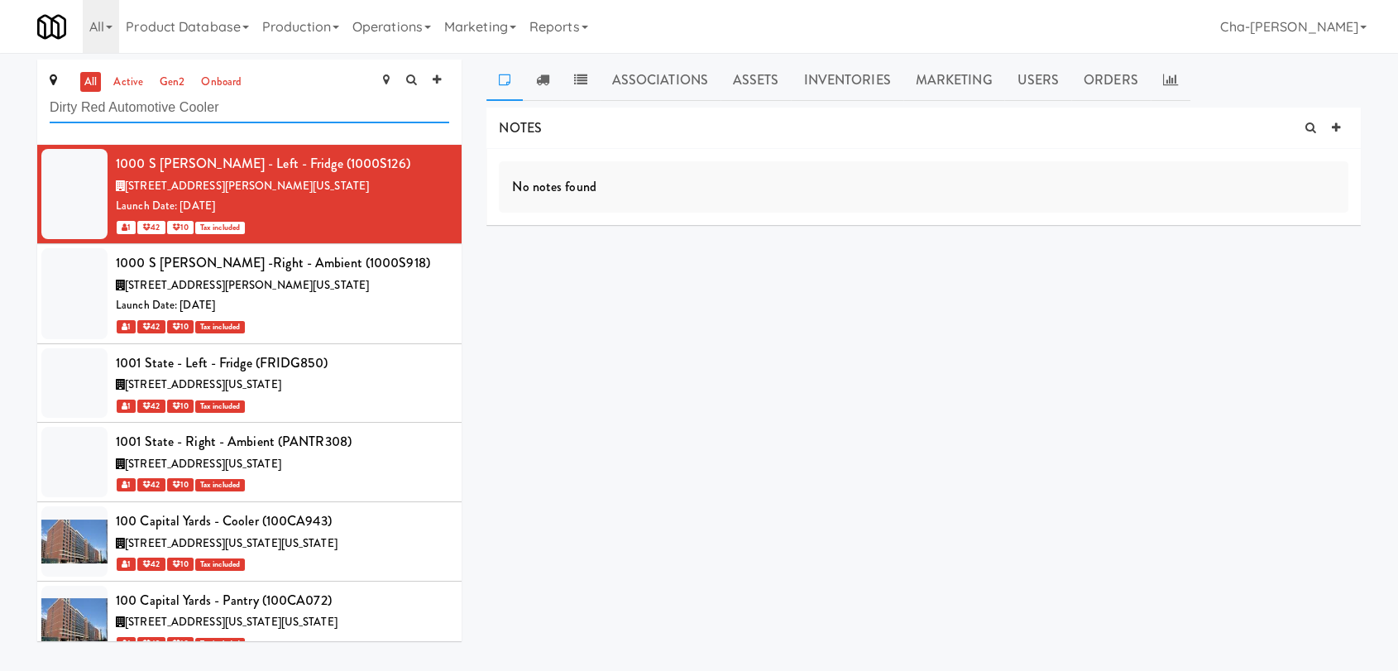
click at [273, 101] on input "Dirty Red Automotive Cooler" at bounding box center [250, 108] width 400 height 31
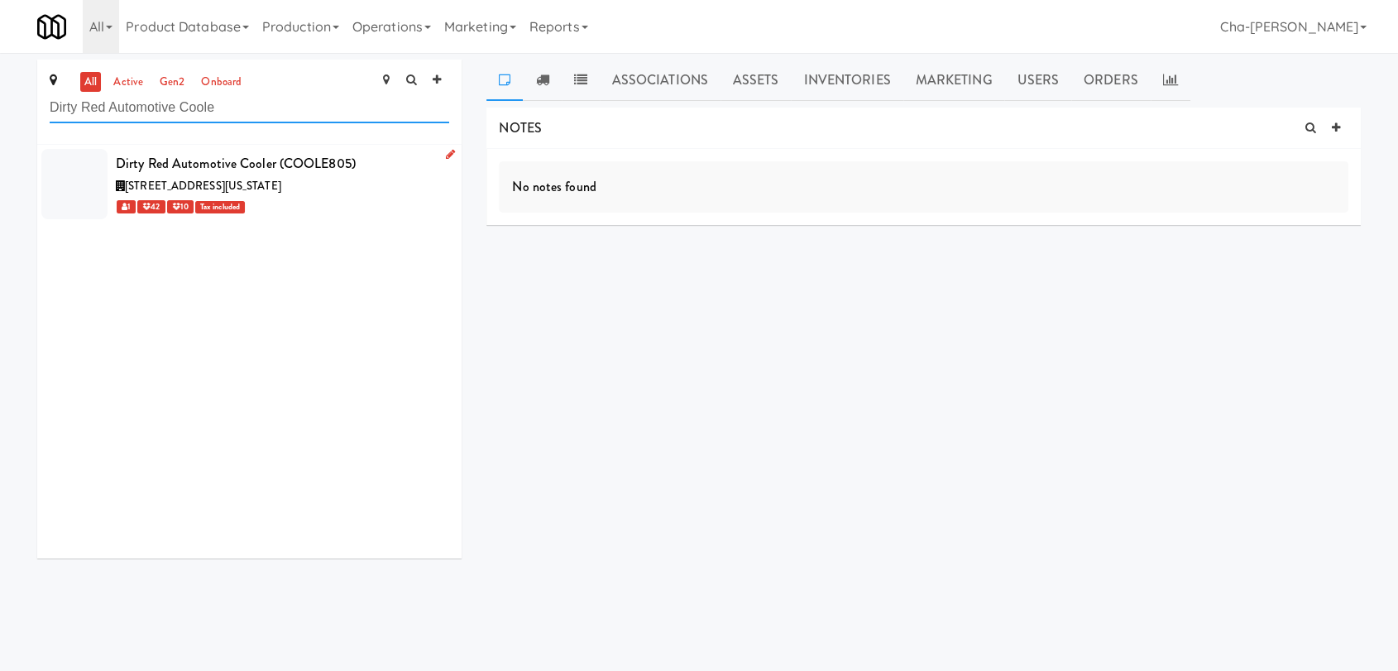
type input "Dirty Red Automotive Coole"
click at [446, 154] on icon at bounding box center [450, 154] width 9 height 11
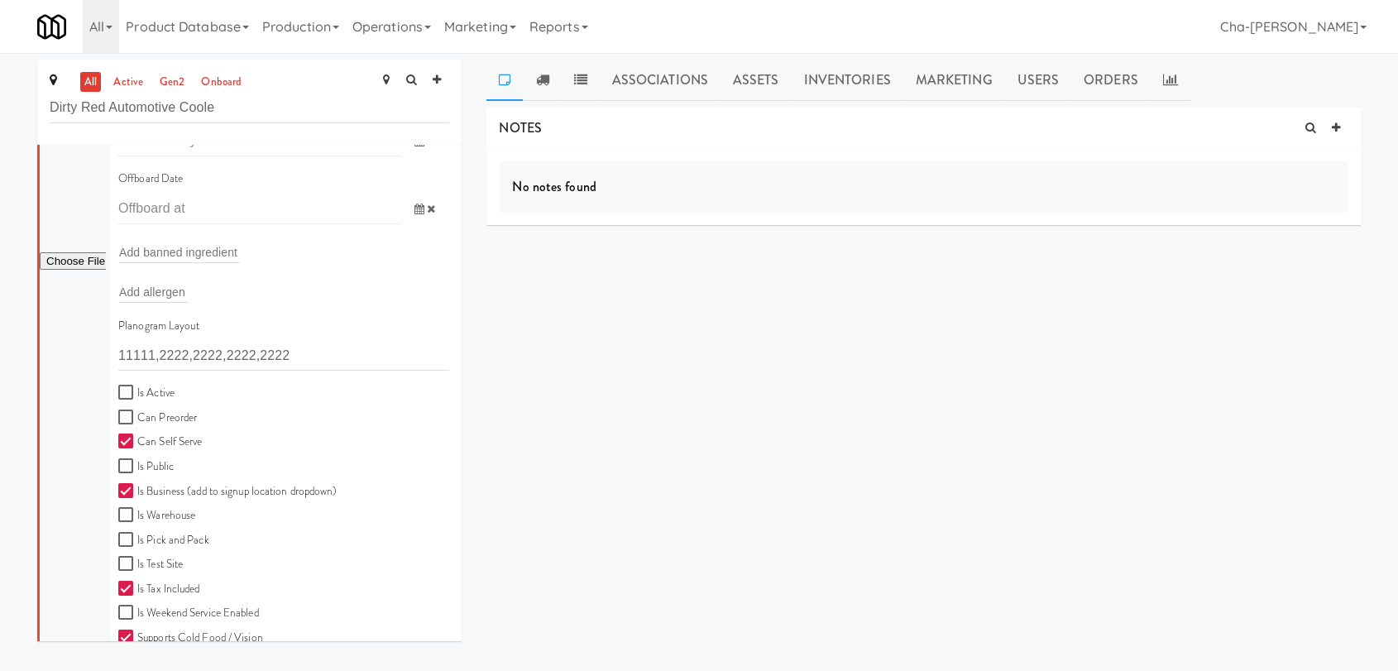
scroll to position [276, 0]
click at [152, 390] on label "Is Active" at bounding box center [146, 391] width 56 height 21
click at [137, 390] on input "Is Active" at bounding box center [127, 390] width 19 height 13
checkbox input "true"
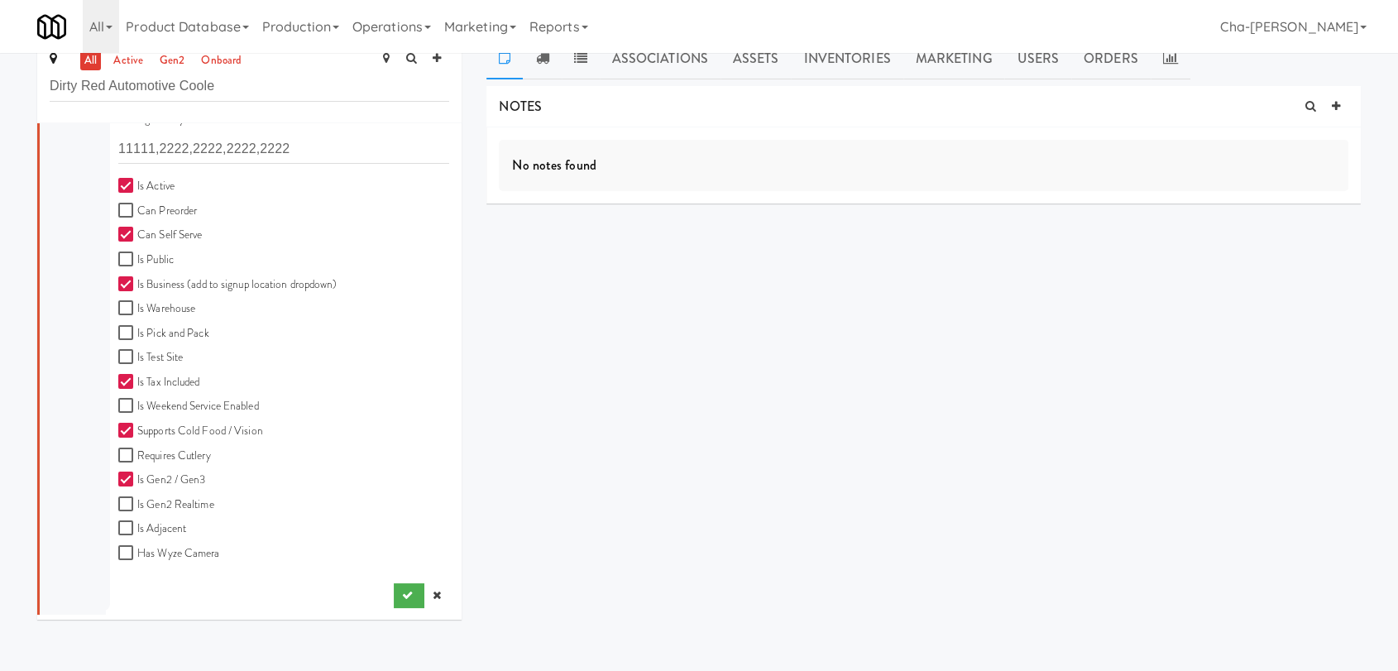
scroll to position [53, 0]
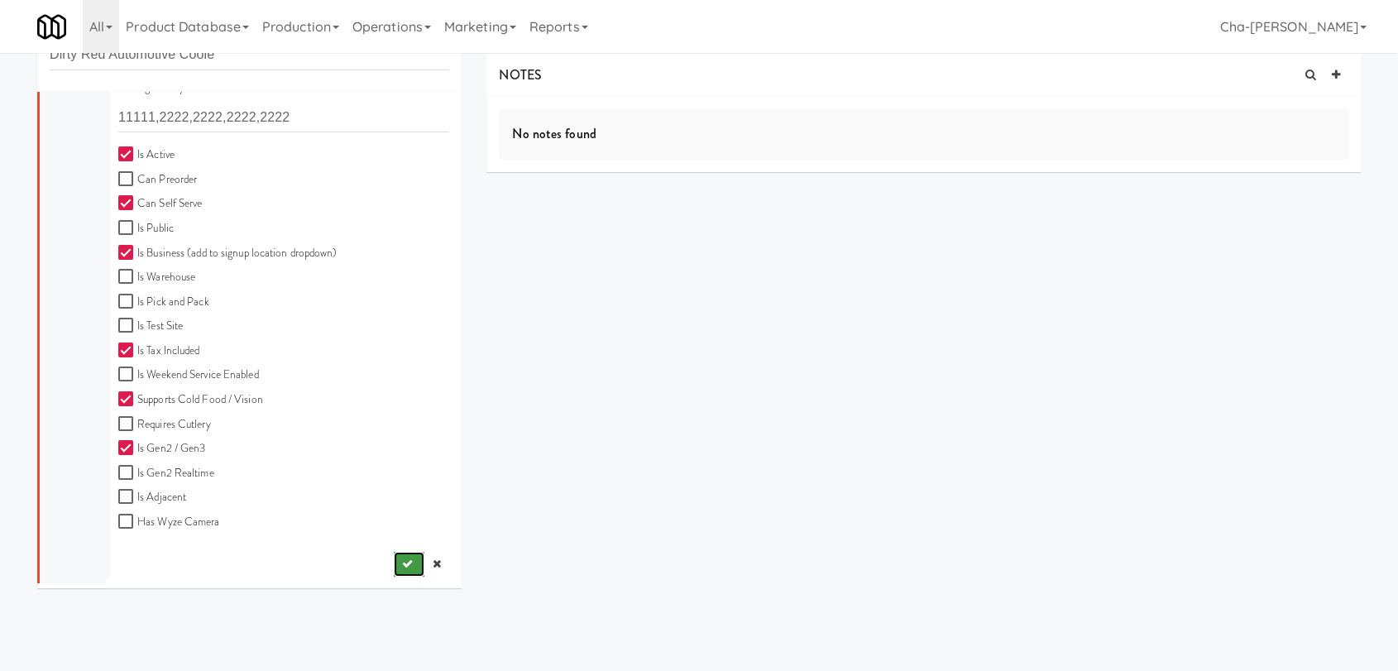
click at [402, 562] on icon "submit" at bounding box center [407, 563] width 11 height 11
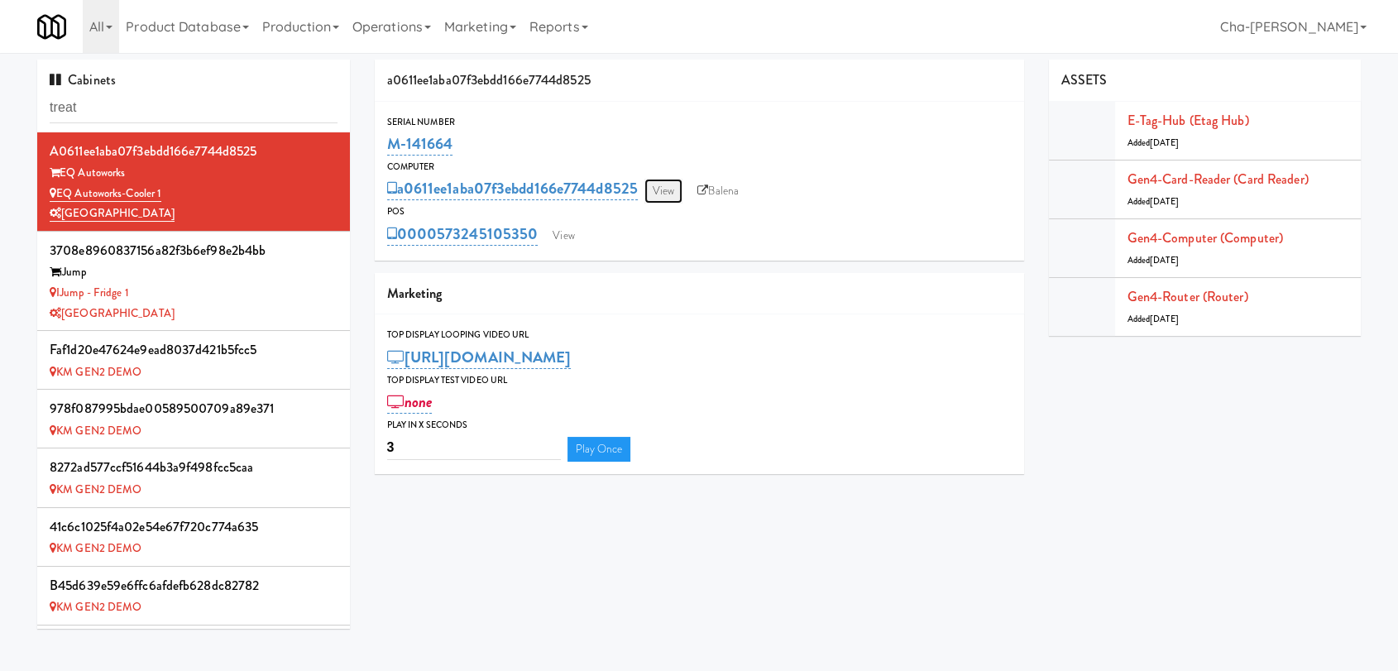
click at [678, 194] on link "View" at bounding box center [664, 191] width 38 height 25
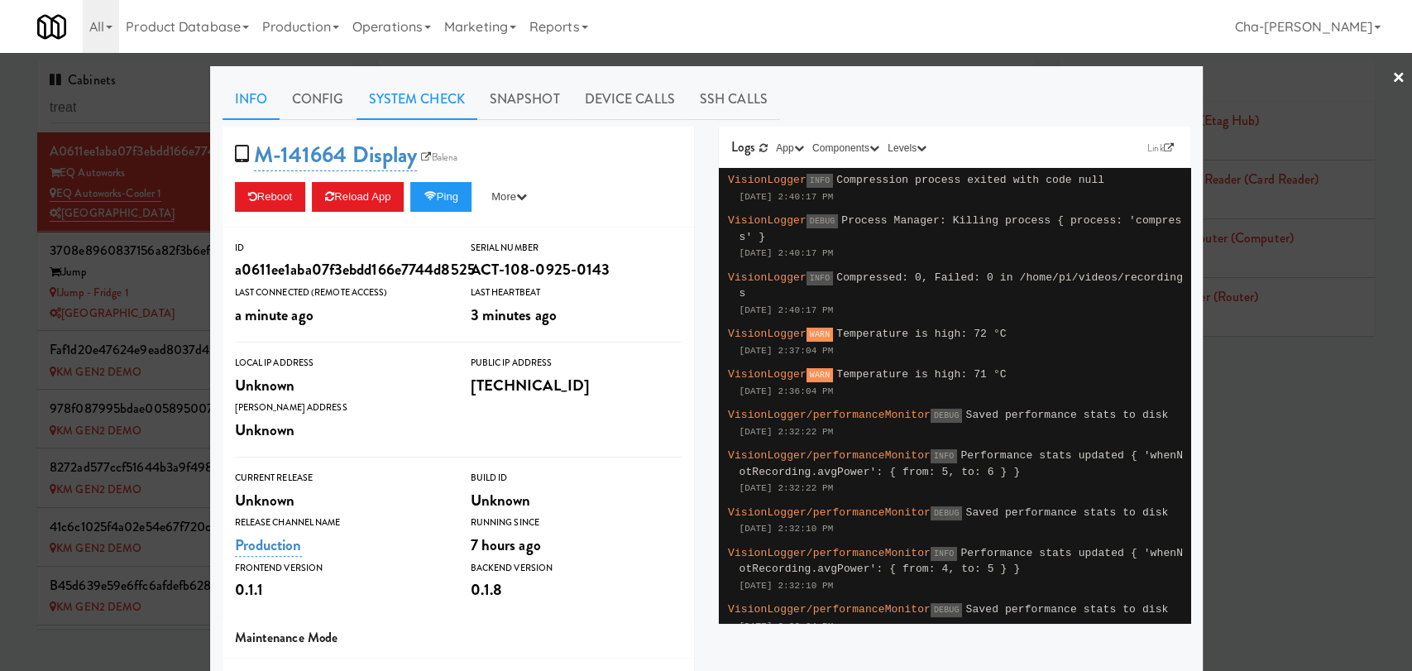
click at [412, 110] on link "System Check" at bounding box center [417, 99] width 121 height 41
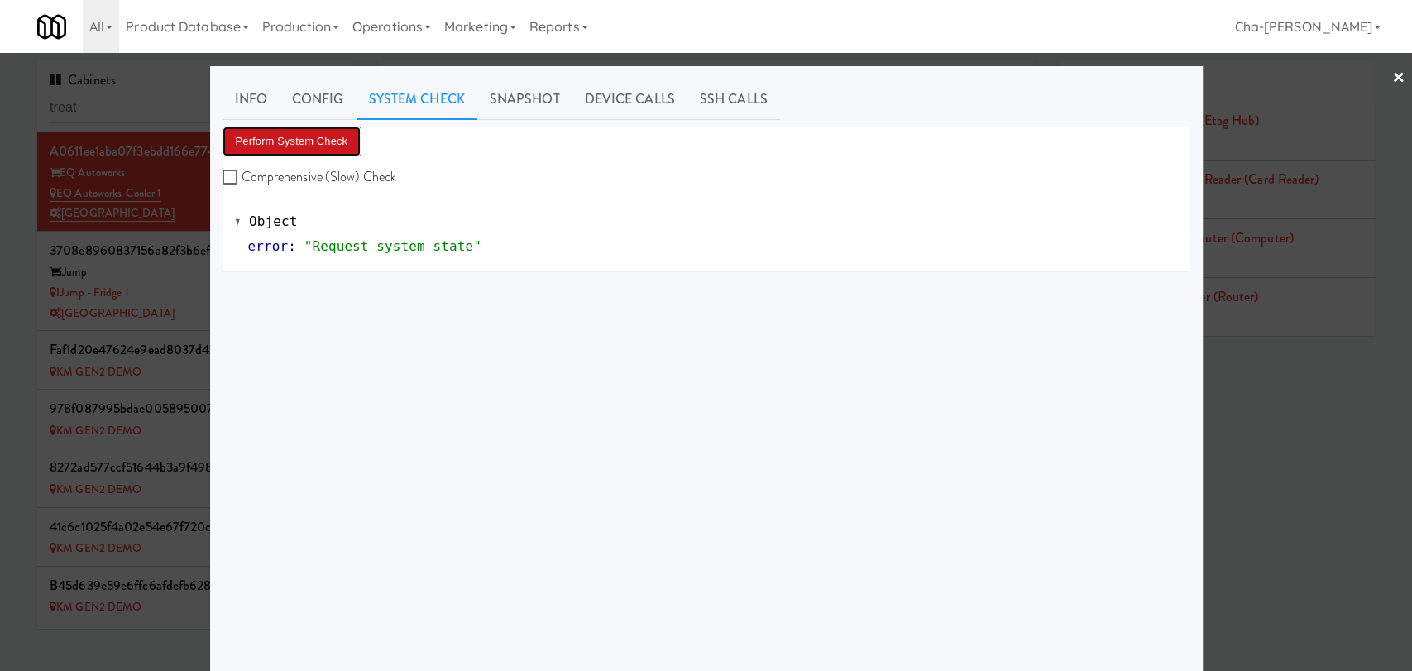
click at [311, 134] on button "Perform System Check" at bounding box center [292, 142] width 139 height 30
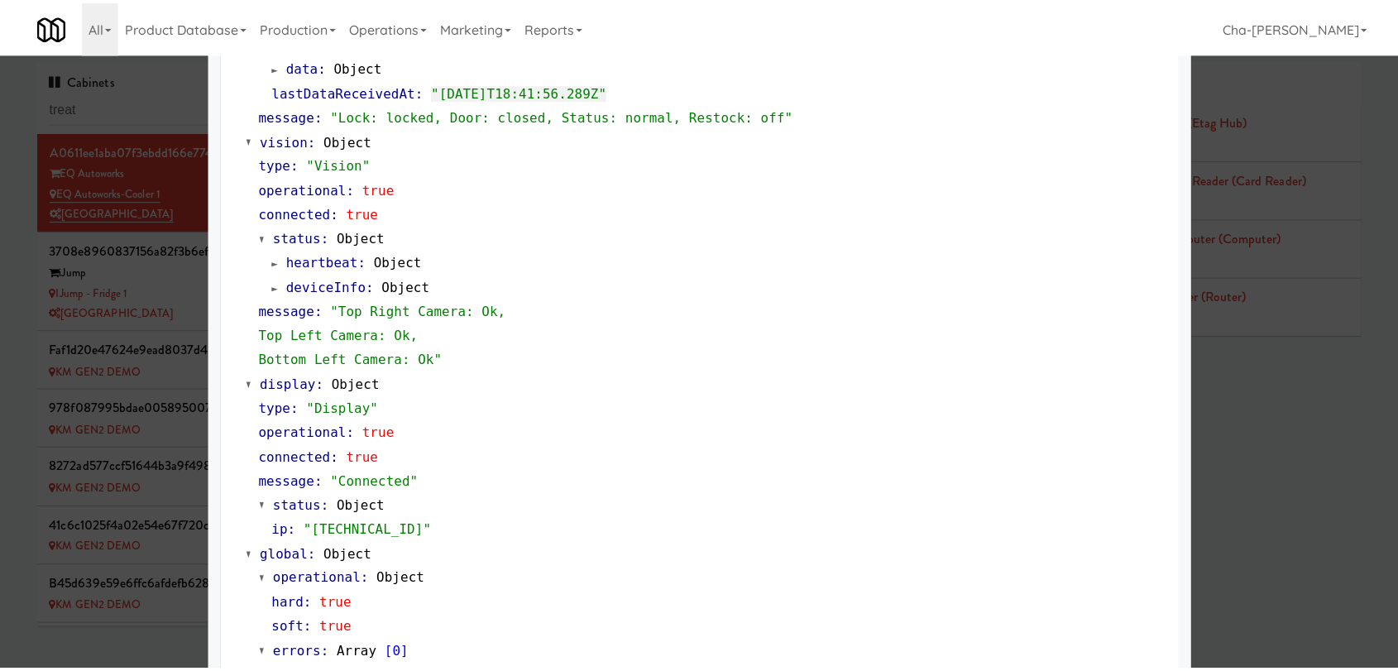
scroll to position [614, 0]
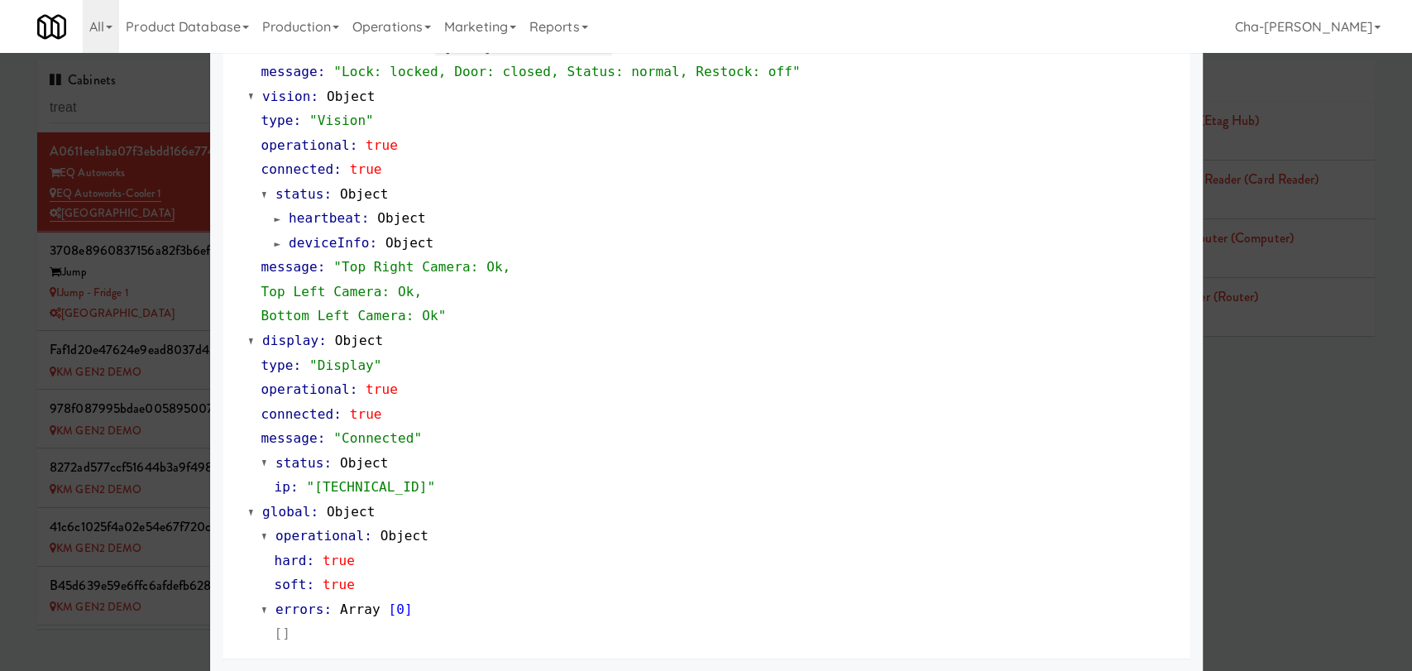
click at [1273, 415] on div at bounding box center [706, 335] width 1412 height 671
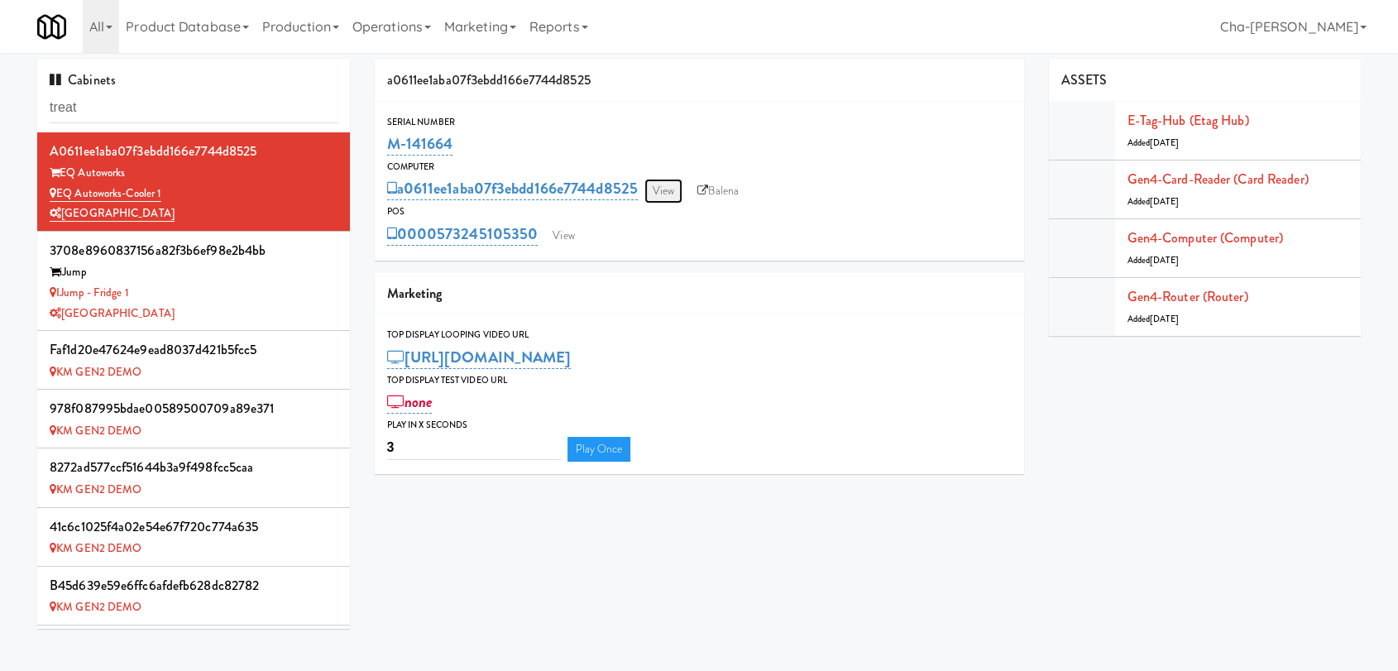
click at [669, 194] on link "View" at bounding box center [664, 191] width 38 height 25
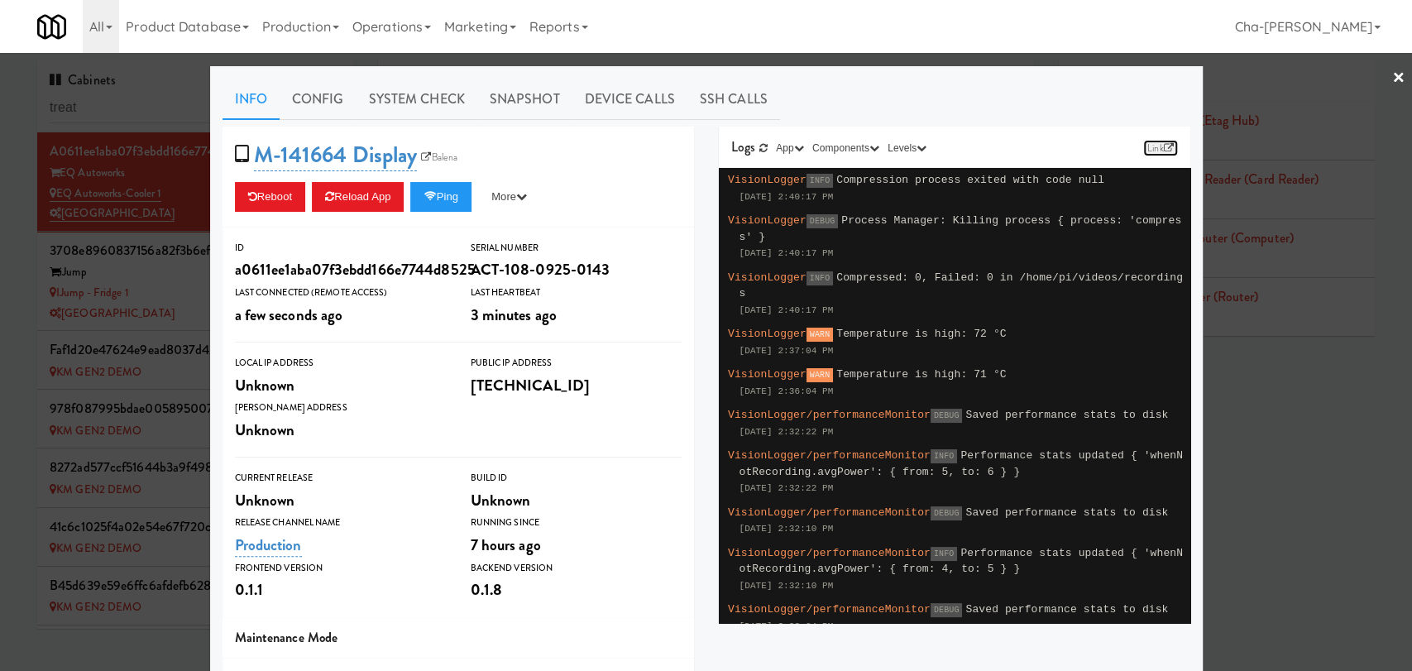
click at [1163, 144] on icon at bounding box center [1168, 148] width 10 height 10
click at [1271, 471] on div at bounding box center [706, 335] width 1412 height 671
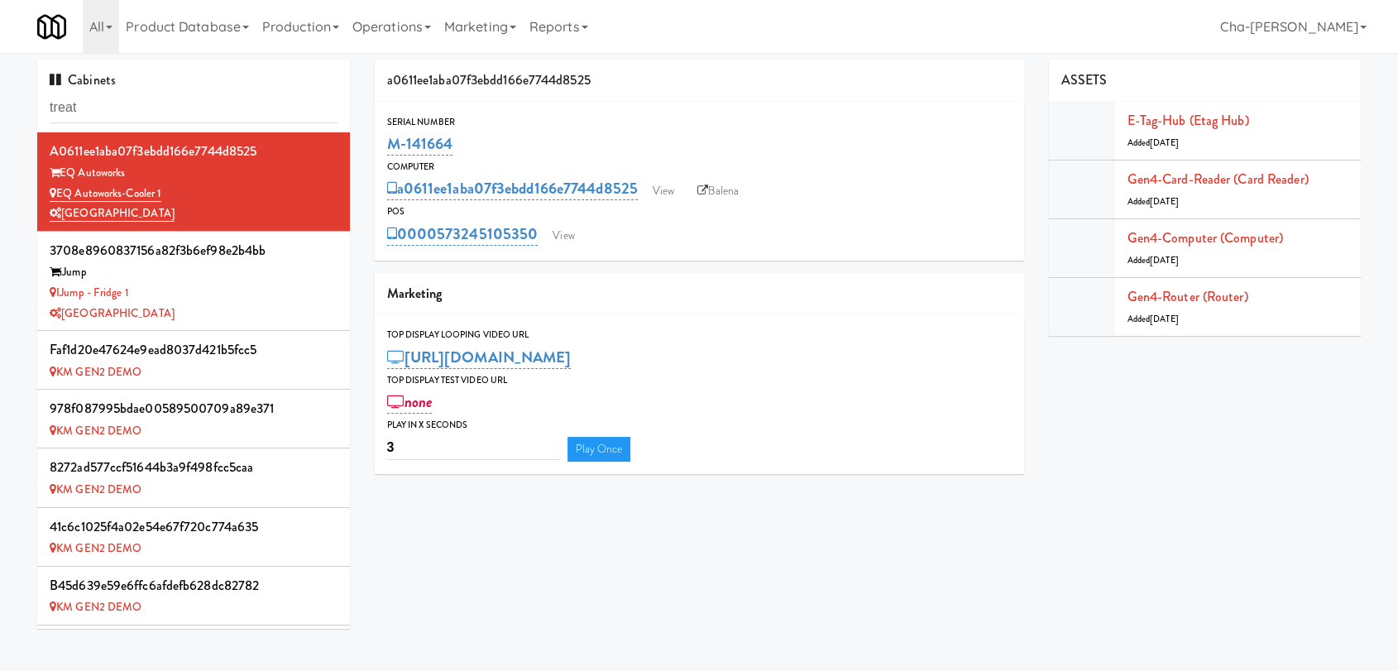
drag, startPoint x: 477, startPoint y: 139, endPoint x: 371, endPoint y: 155, distance: 107.1
click at [371, 155] on div "a0611ee1aba07f3ebdd166e7744d8525 Serial Number M-141664 Computer a0611ee1aba07f…" at bounding box center [699, 273] width 674 height 427
copy link "M-141664"
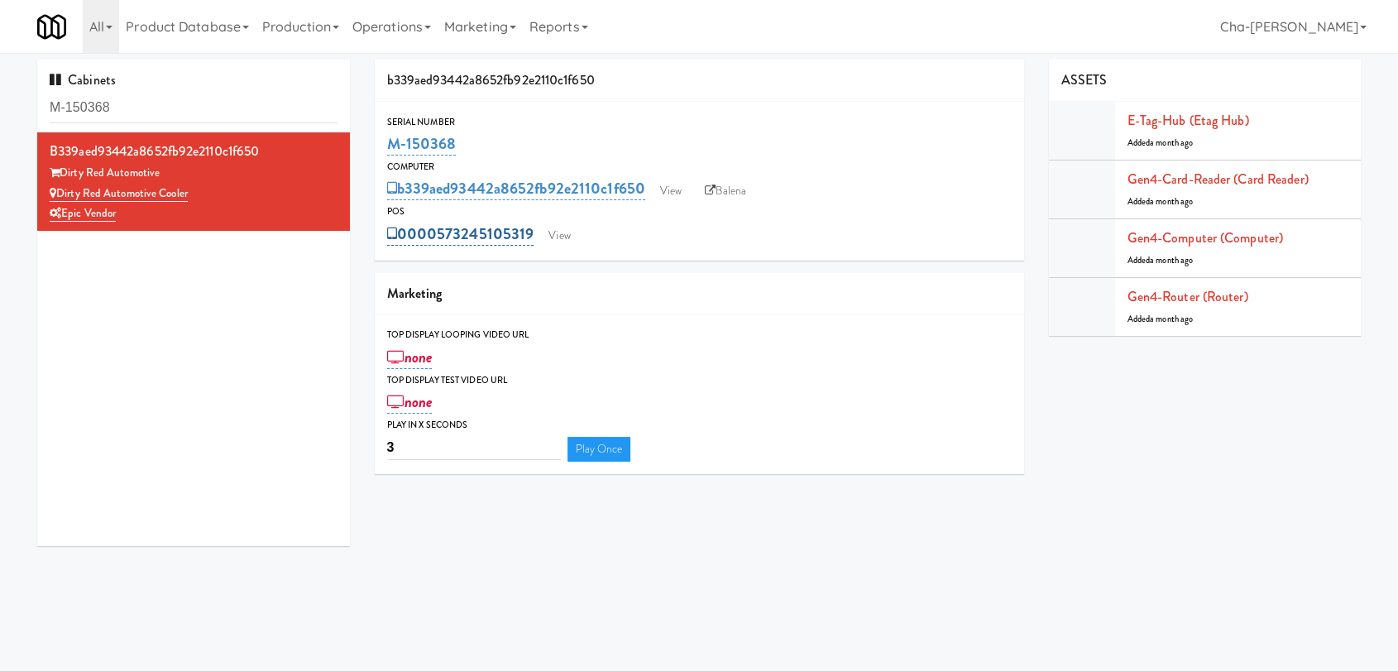
drag, startPoint x: 536, startPoint y: 237, endPoint x: 442, endPoint y: 241, distance: 94.4
click at [442, 241] on div "0000573245105319 View" at bounding box center [699, 234] width 625 height 28
copy link "573245105319"
drag, startPoint x: 477, startPoint y: 147, endPoint x: 387, endPoint y: 156, distance: 89.8
click at [387, 156] on div "M-150368" at bounding box center [699, 144] width 625 height 28
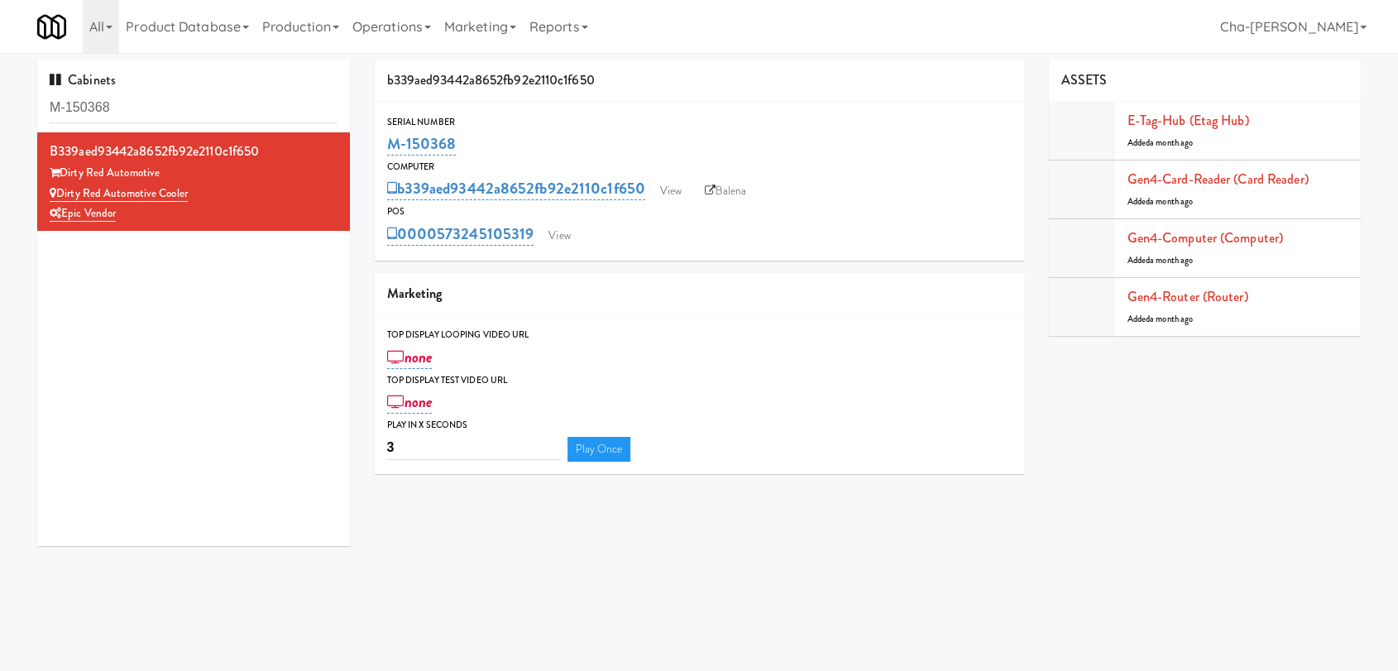
copy link "M-150368"
click at [161, 110] on input "M-114271" at bounding box center [194, 108] width 288 height 31
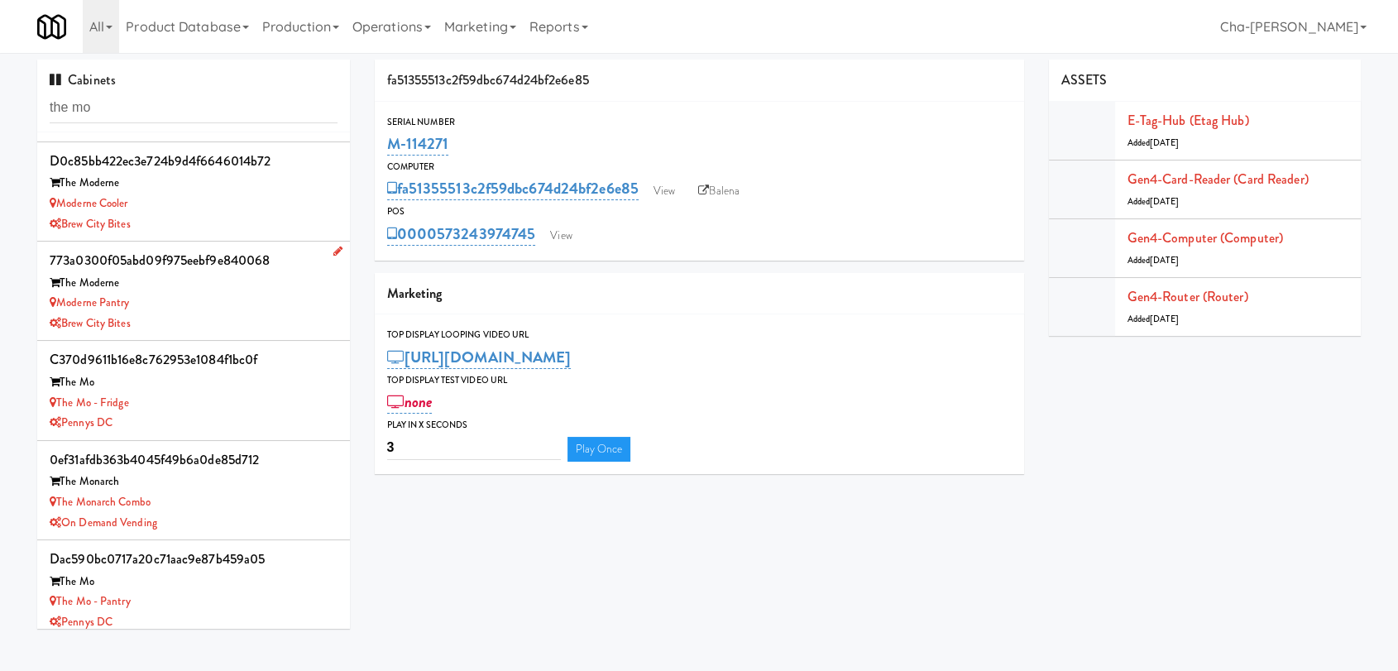
scroll to position [99, 0]
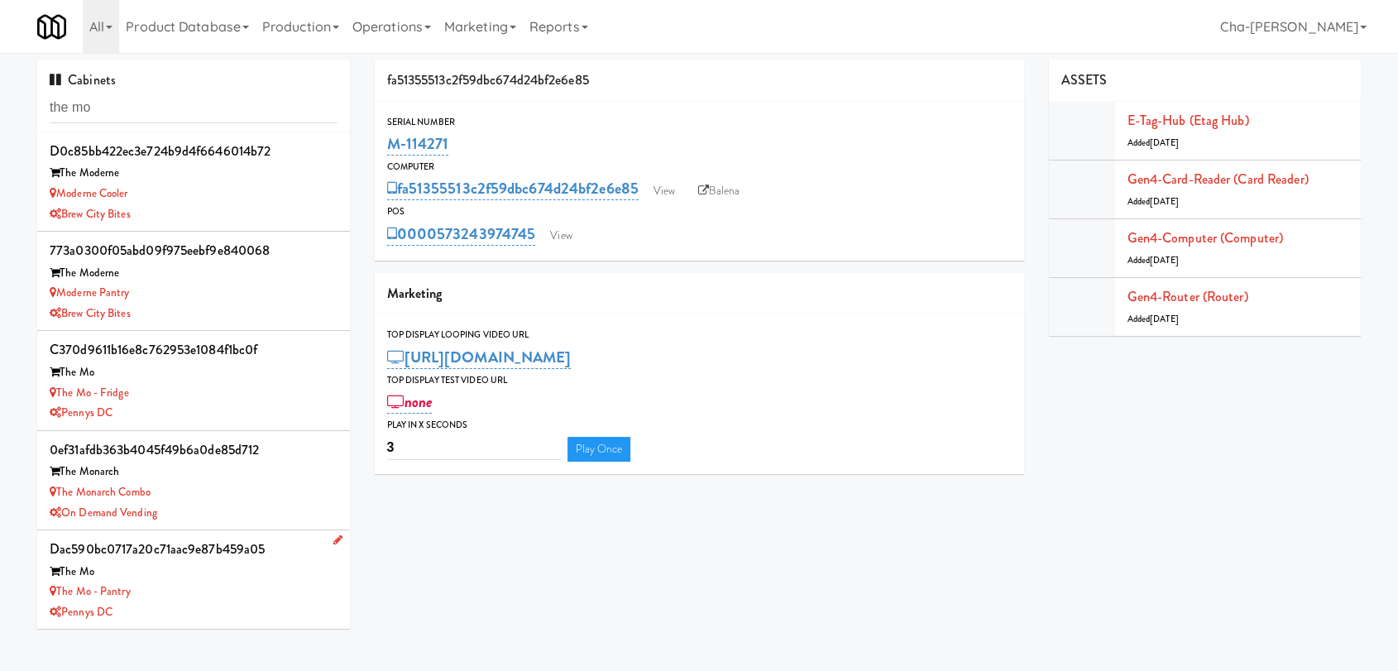
type input "the mo"
click at [202, 579] on div "The Mo" at bounding box center [194, 572] width 288 height 21
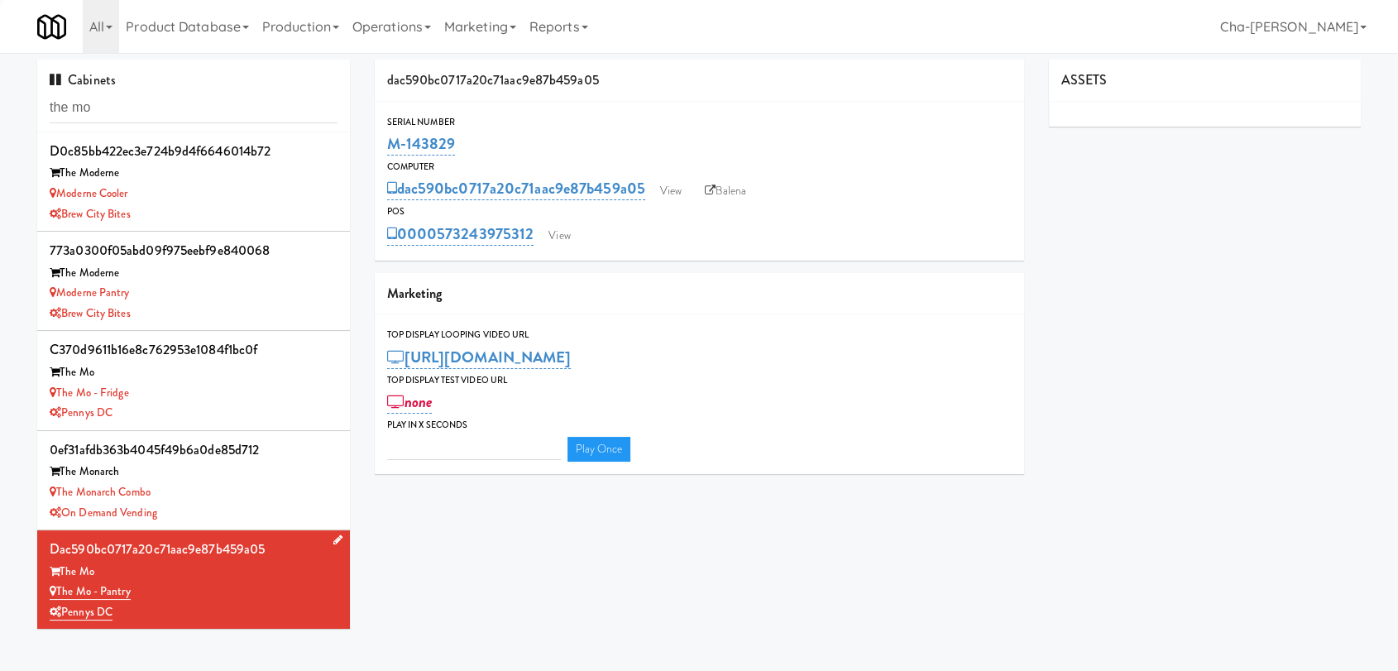
type input "3"
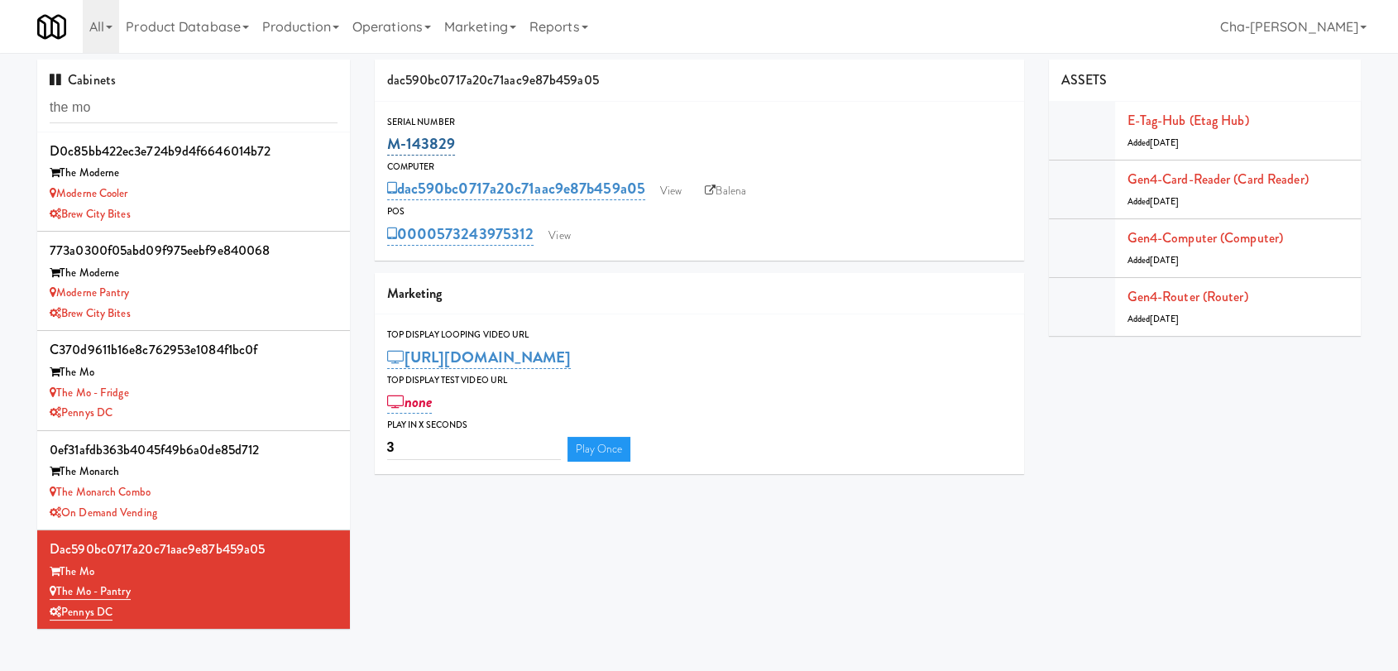
drag, startPoint x: 477, startPoint y: 150, endPoint x: 390, endPoint y: 153, distance: 87.8
click at [390, 153] on div "M-143829" at bounding box center [699, 144] width 625 height 28
copy link "M-143829"
click at [185, 405] on div "Pennys DC" at bounding box center [194, 413] width 288 height 21
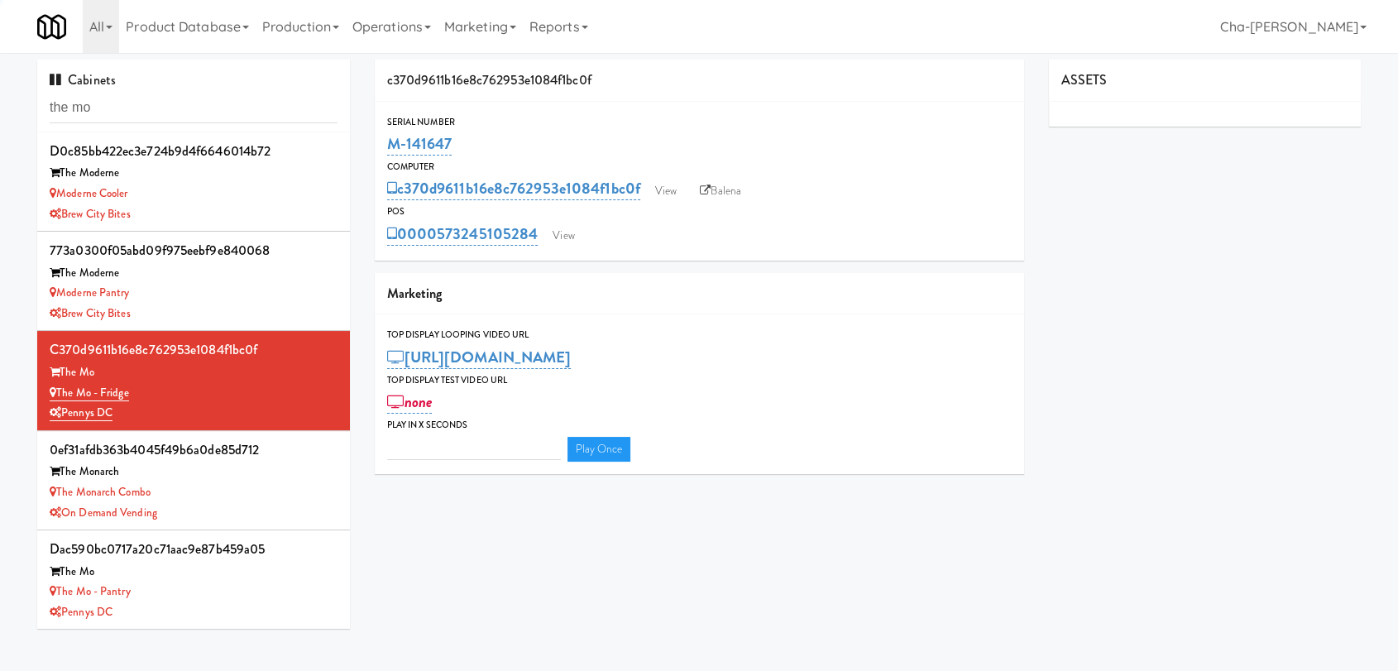
type input "3"
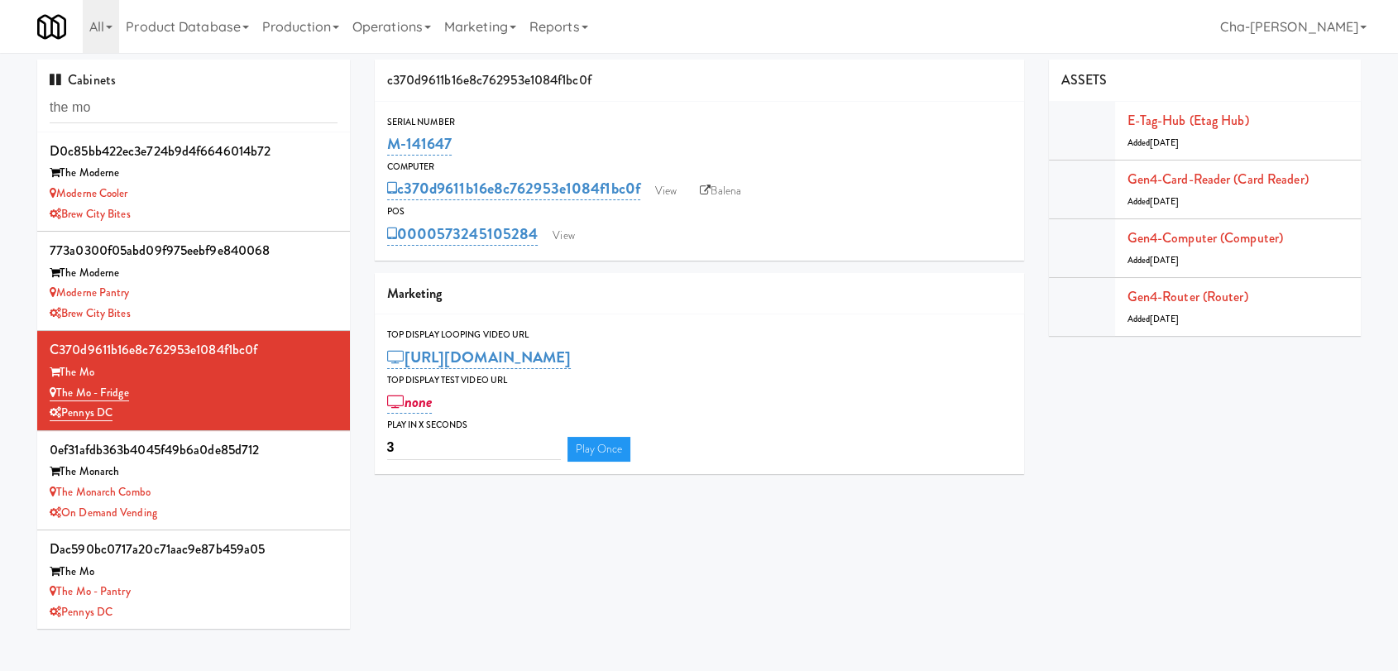
drag, startPoint x: 488, startPoint y: 149, endPoint x: 380, endPoint y: 151, distance: 108.4
click at [380, 151] on div "Serial Number M-141647" at bounding box center [699, 136] width 649 height 45
copy link "M-141647"
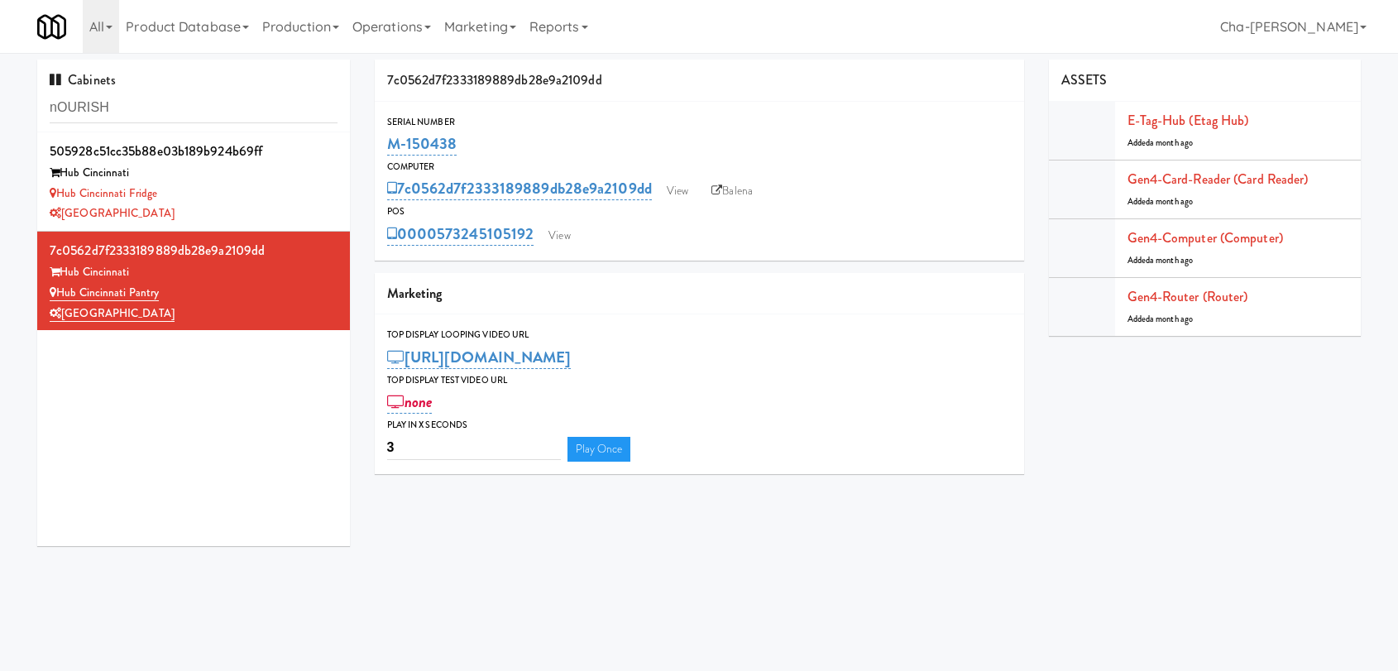
click at [150, 105] on input "nOURISH" at bounding box center [194, 108] width 288 height 31
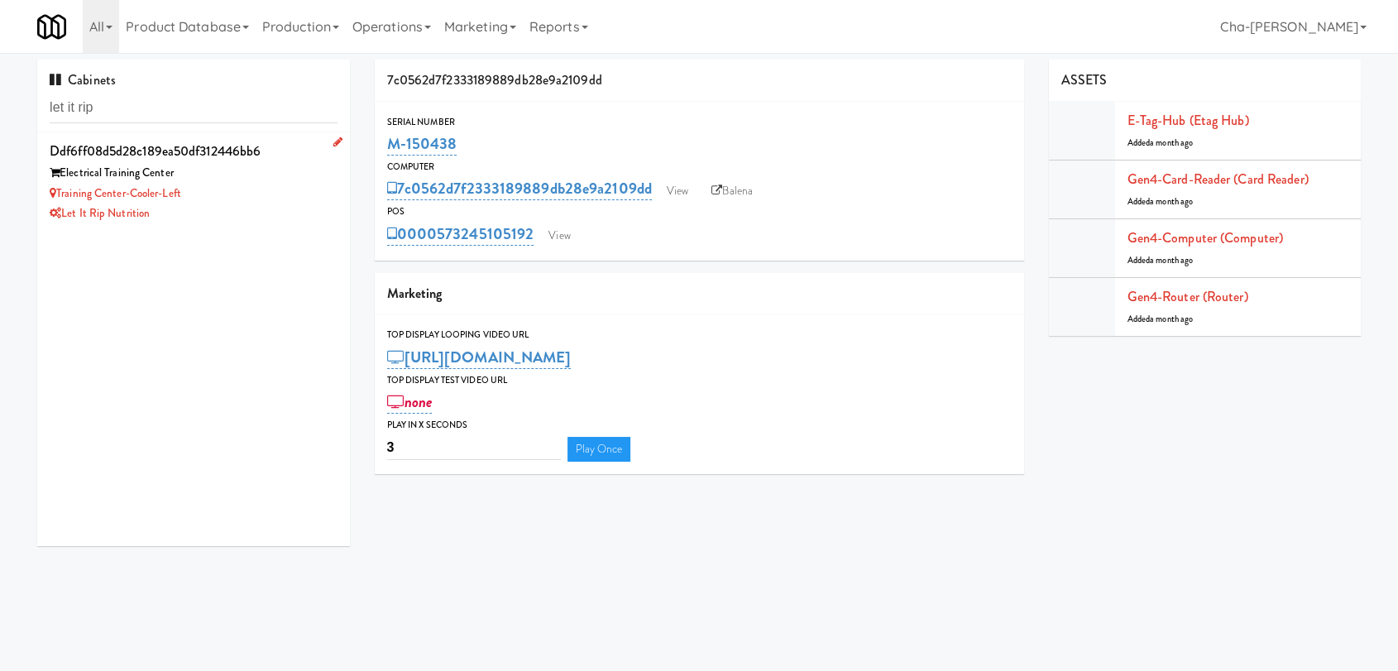
type input "let it rip"
click at [243, 221] on div "Let it Rip Nutrition" at bounding box center [194, 214] width 288 height 21
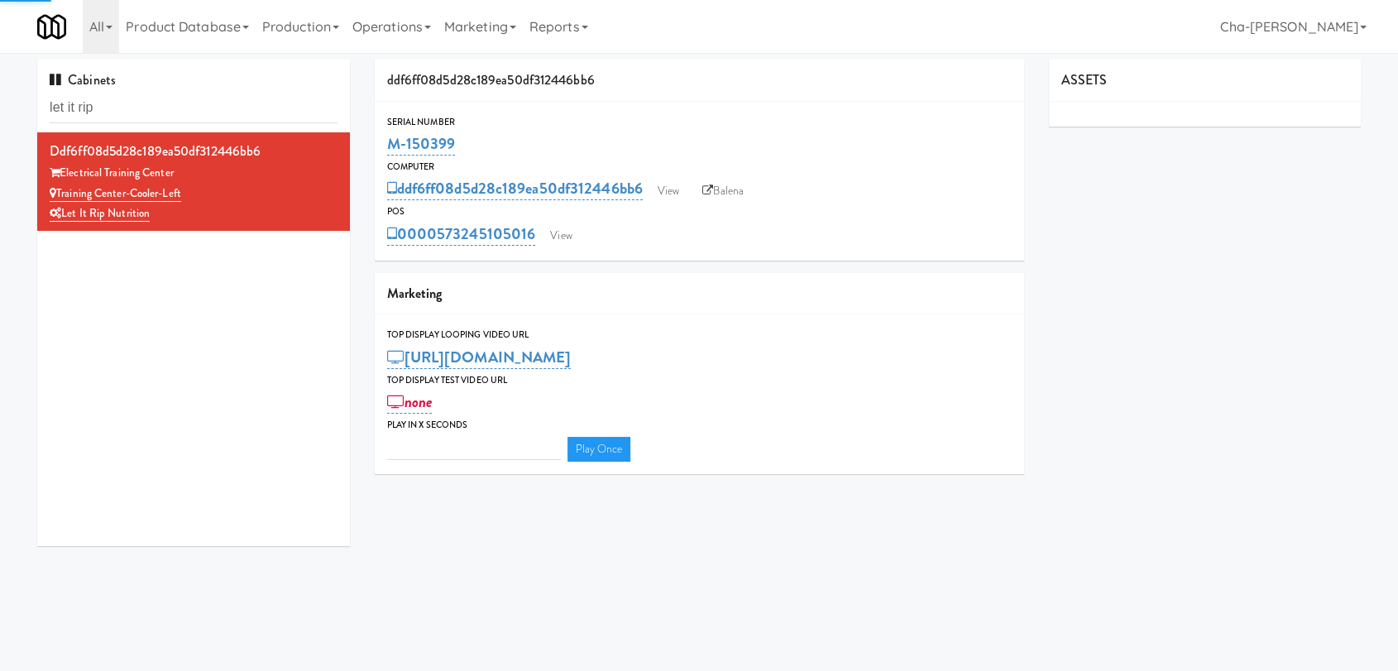
type input "3"
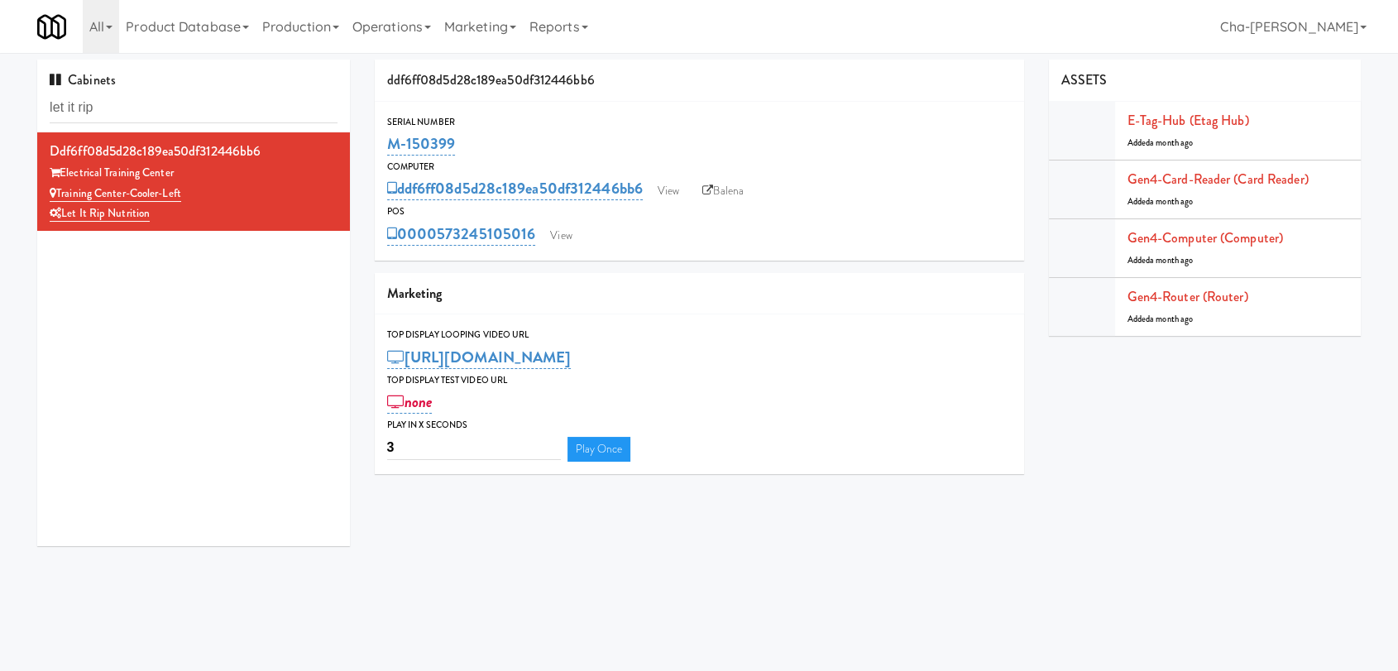
drag, startPoint x: 481, startPoint y: 142, endPoint x: 386, endPoint y: 151, distance: 95.6
click at [387, 151] on div "M-150399" at bounding box center [699, 144] width 625 height 28
copy link "M-150399"
